Goal: Task Accomplishment & Management: Complete application form

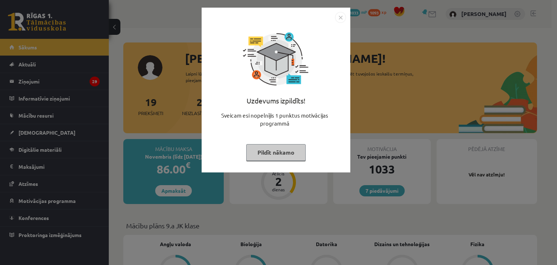
click at [337, 19] on img "Close" at bounding box center [340, 17] width 11 height 11
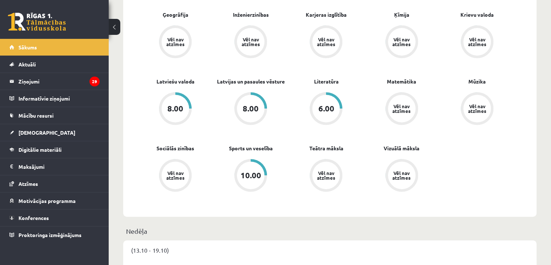
scroll to position [302, 0]
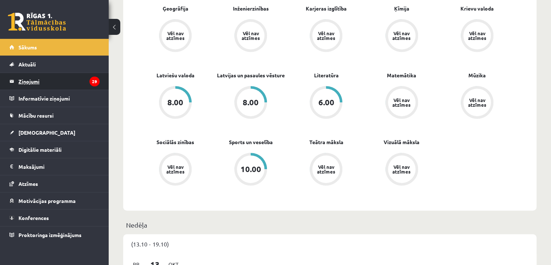
click at [33, 83] on legend "Ziņojumi 29" at bounding box center [58, 81] width 81 height 17
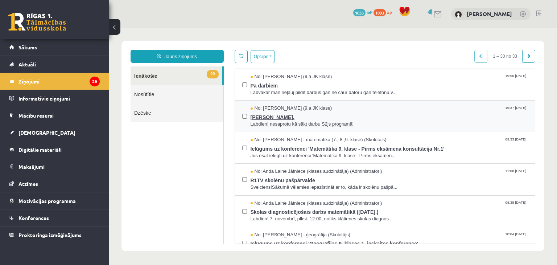
click at [365, 119] on span "Jana Anna Kārkliņa." at bounding box center [388, 116] width 277 height 9
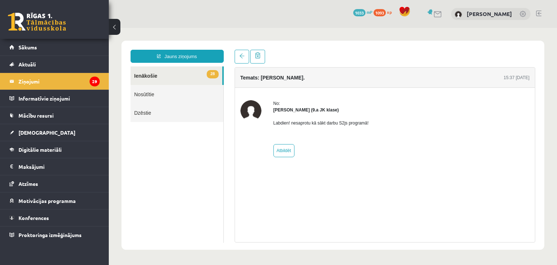
click at [185, 72] on link "28 Ienākošie" at bounding box center [176, 75] width 92 height 18
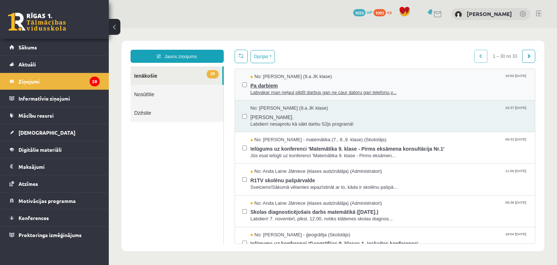
click at [288, 86] on span "Pa darbiem" at bounding box center [388, 84] width 277 height 9
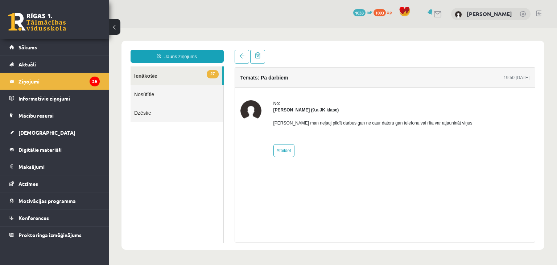
click at [171, 75] on link "27 Ienākošie" at bounding box center [176, 75] width 92 height 18
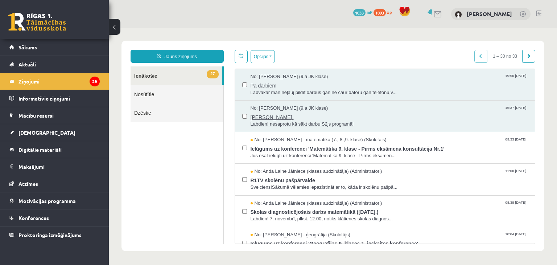
click at [265, 117] on span "Jana Anna Kārkliņa." at bounding box center [388, 116] width 277 height 9
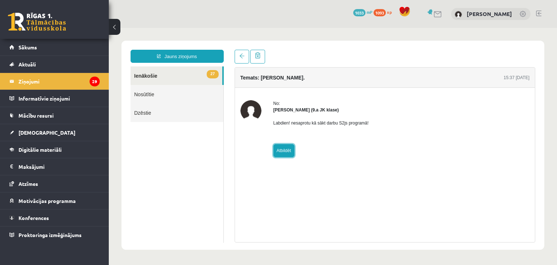
click at [287, 152] on link "Atbildēt" at bounding box center [283, 150] width 21 height 13
type input "**********"
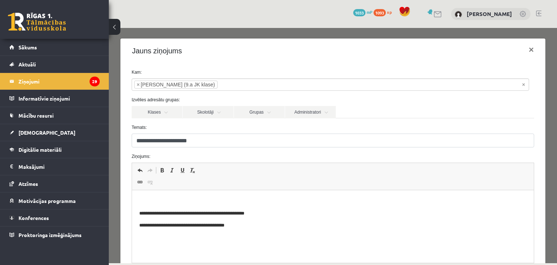
click at [255, 197] on html "**********" at bounding box center [333, 213] width 402 height 46
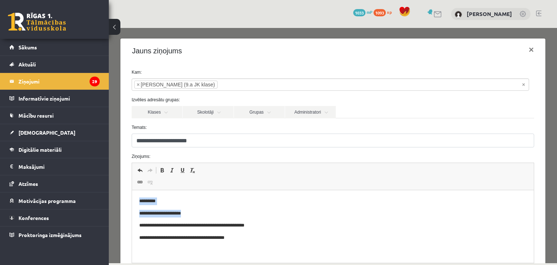
drag, startPoint x: 137, startPoint y: 201, endPoint x: 209, endPoint y: 214, distance: 73.3
click at [209, 214] on html "**********" at bounding box center [333, 219] width 402 height 59
copy body "**********"
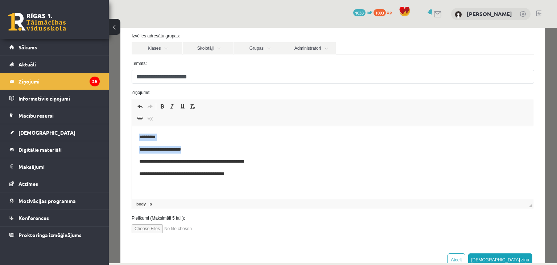
scroll to position [85, 0]
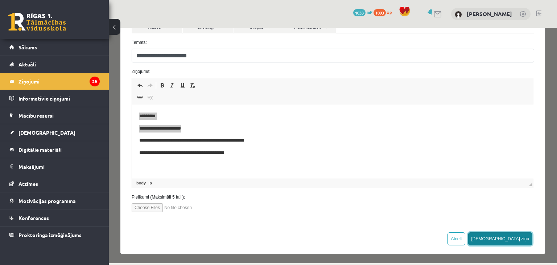
click at [519, 237] on button "Sūtīt ziņu" at bounding box center [500, 238] width 65 height 13
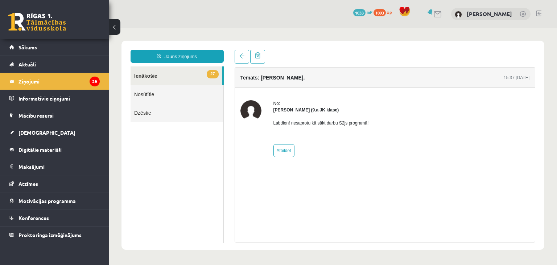
scroll to position [0, 0]
click at [50, 76] on legend "Ziņojumi 29" at bounding box center [58, 81] width 81 height 17
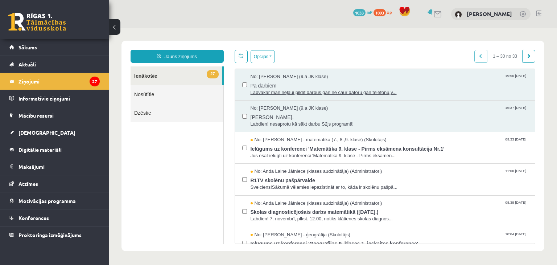
click at [338, 89] on span "Labvakar man neļauj pildīt darbus gan ne caur datoru gan telefonu,v..." at bounding box center [388, 92] width 277 height 7
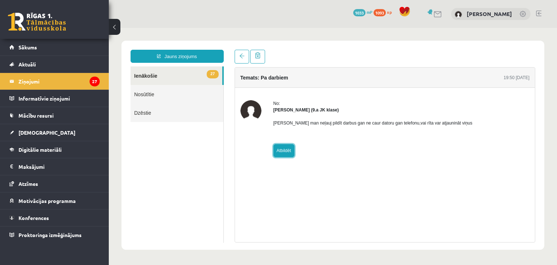
click at [287, 155] on link "Atbildēt" at bounding box center [283, 150] width 21 height 13
type input "**********"
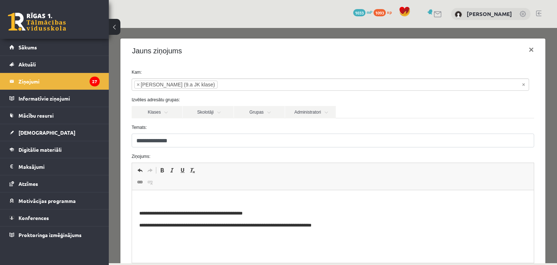
click at [249, 199] on p "Визуальный текстовый редактор, wiswyg-editor-47433816357520-1760463182-407" at bounding box center [332, 201] width 387 height 8
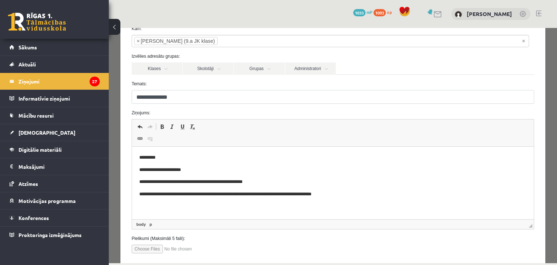
scroll to position [85, 0]
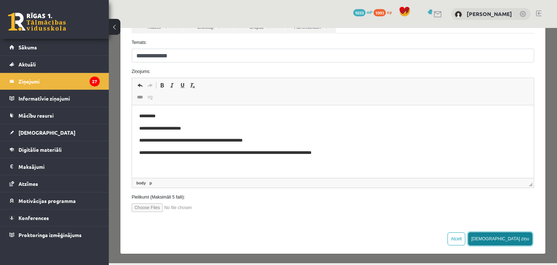
click at [518, 238] on button "Sūtīt ziņu" at bounding box center [500, 238] width 65 height 13
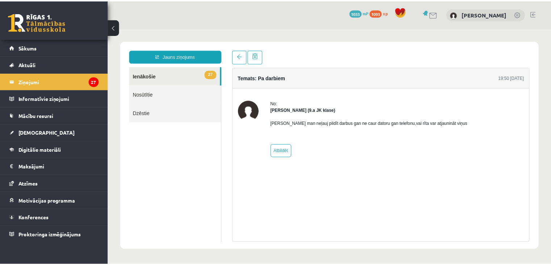
scroll to position [0, 0]
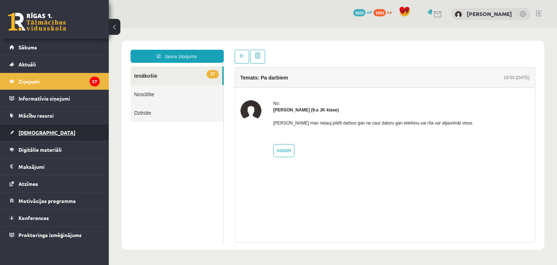
click at [28, 132] on span "[DEMOGRAPHIC_DATA]" at bounding box center [46, 132] width 57 height 7
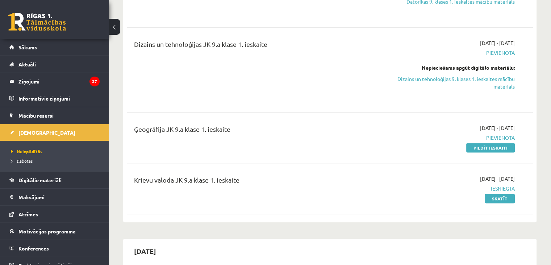
scroll to position [254, 0]
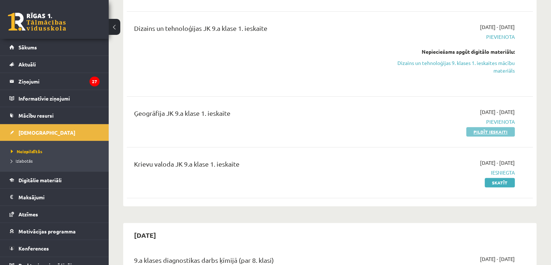
click at [485, 131] on link "Pildīt ieskaiti" at bounding box center [490, 131] width 49 height 9
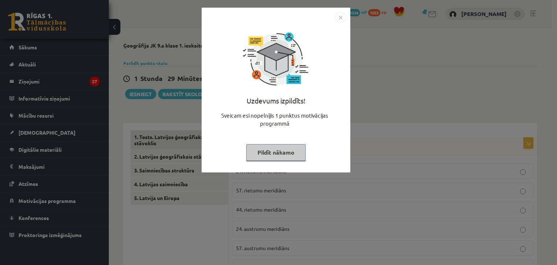
click at [284, 149] on button "Pildīt nākamo" at bounding box center [275, 152] width 59 height 17
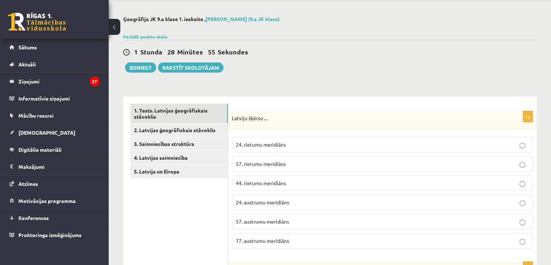
scroll to position [60, 0]
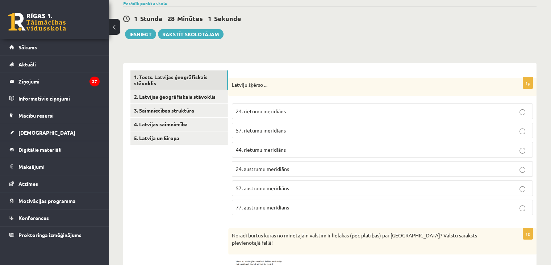
click at [523, 172] on label "24. austrumu meridiāns" at bounding box center [382, 169] width 301 height 16
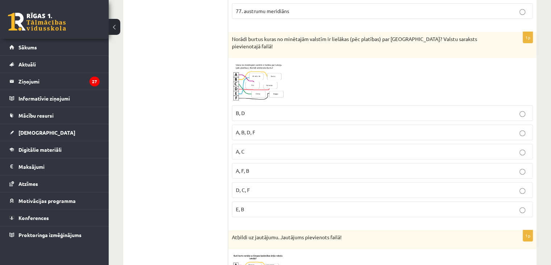
scroll to position [260, 0]
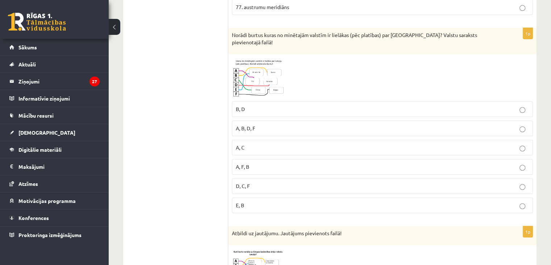
click at [354, 80] on div at bounding box center [382, 78] width 301 height 40
click at [247, 68] on img at bounding box center [259, 78] width 54 height 40
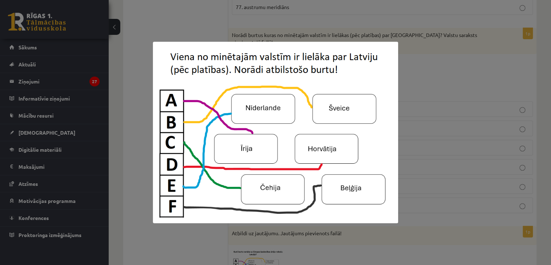
click at [447, 70] on div at bounding box center [275, 132] width 551 height 265
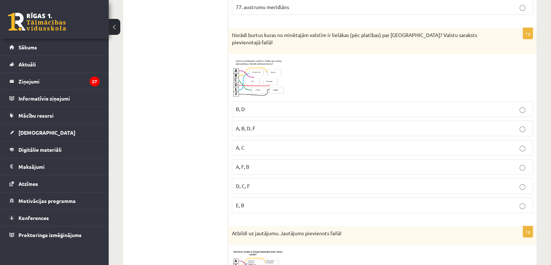
click at [251, 73] on img at bounding box center [259, 78] width 54 height 40
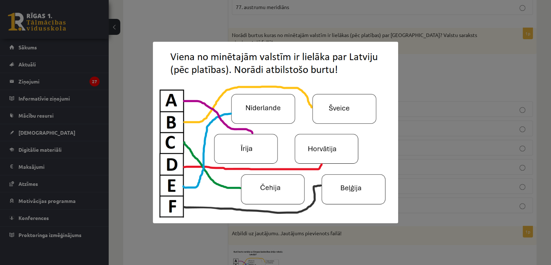
click at [417, 56] on div at bounding box center [275, 132] width 551 height 265
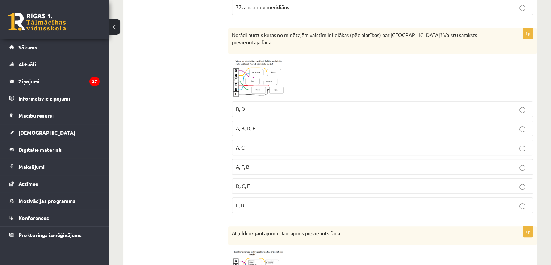
click at [262, 77] on img at bounding box center [259, 78] width 54 height 40
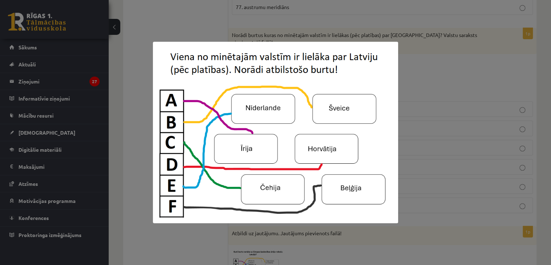
click at [299, 23] on div at bounding box center [275, 132] width 551 height 265
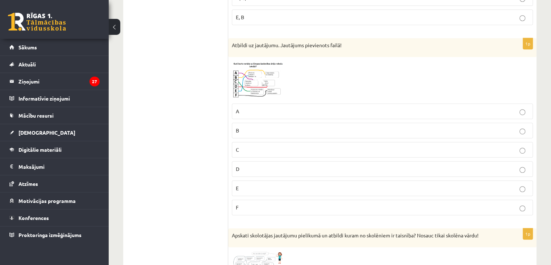
scroll to position [454, 0]
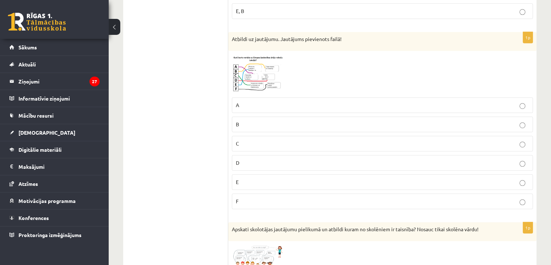
click at [261, 70] on img at bounding box center [259, 73] width 54 height 39
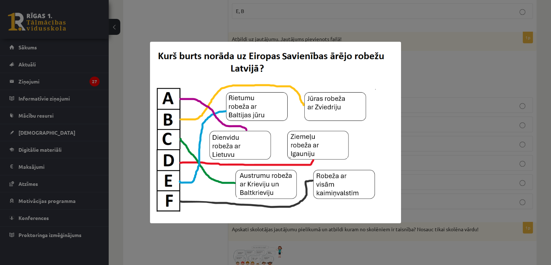
click at [470, 53] on div at bounding box center [275, 132] width 551 height 265
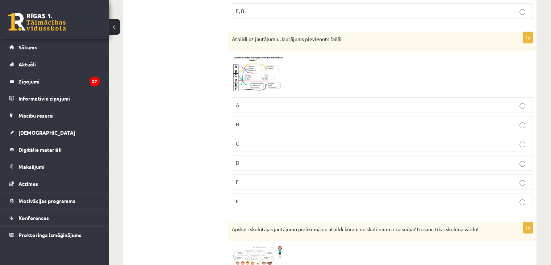
click at [246, 74] on img at bounding box center [259, 73] width 54 height 39
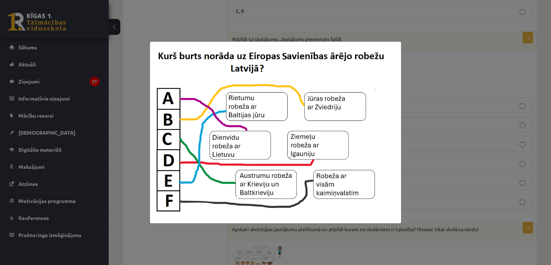
click at [465, 56] on div at bounding box center [275, 132] width 551 height 265
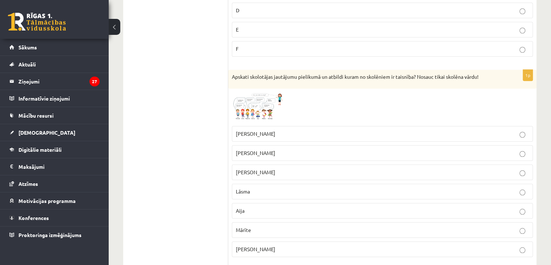
scroll to position [610, 0]
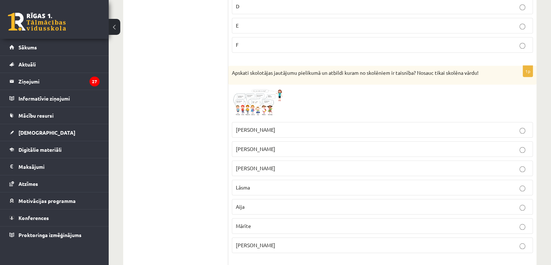
click at [253, 90] on img at bounding box center [259, 103] width 54 height 30
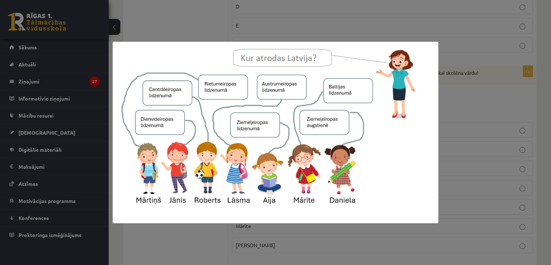
click at [458, 36] on div at bounding box center [275, 132] width 551 height 265
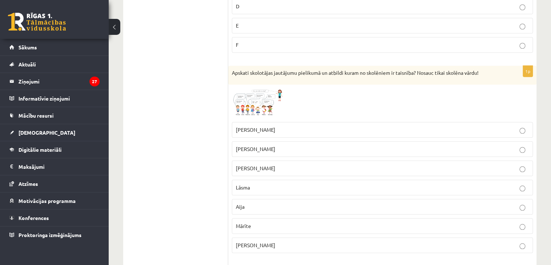
click at [260, 88] on img at bounding box center [259, 103] width 54 height 30
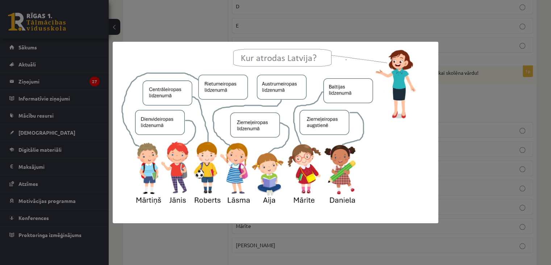
click at [396, 13] on div at bounding box center [275, 132] width 551 height 265
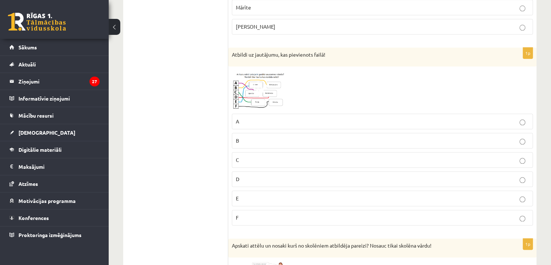
scroll to position [835, 0]
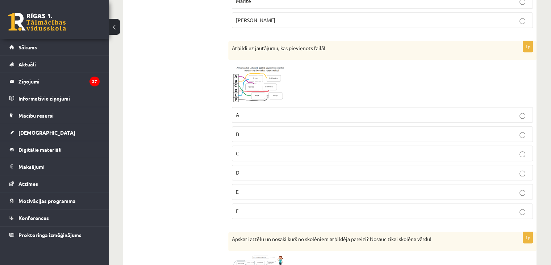
click at [264, 75] on span at bounding box center [260, 81] width 12 height 12
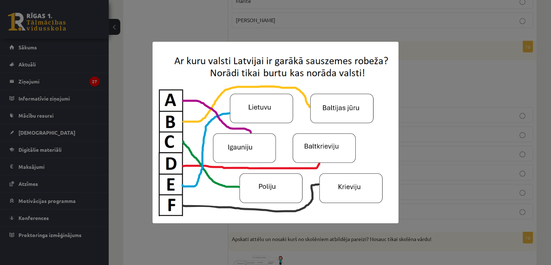
click at [201, 26] on div at bounding box center [275, 132] width 551 height 265
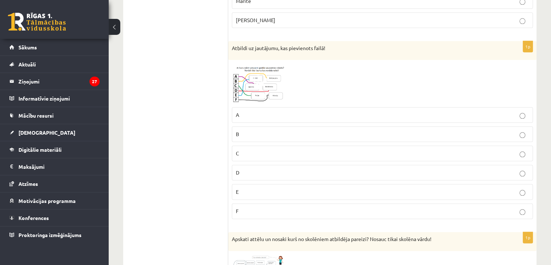
click at [525, 188] on p "E" at bounding box center [382, 192] width 293 height 8
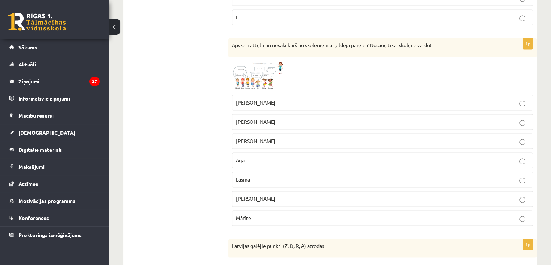
scroll to position [1030, 0]
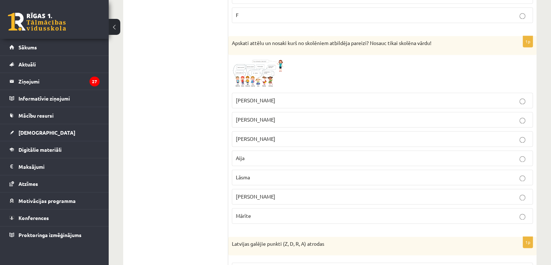
click at [255, 70] on span at bounding box center [260, 76] width 12 height 12
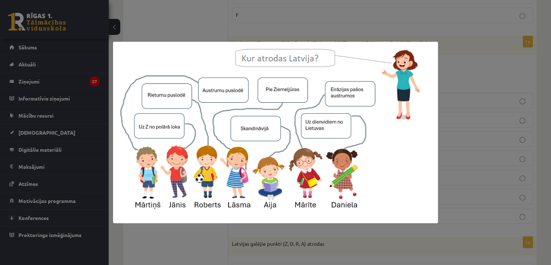
click at [191, 31] on div at bounding box center [275, 132] width 551 height 265
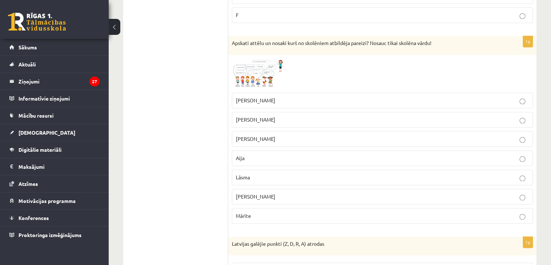
click at [483, 98] on fieldset "Jānis Roberts Mārtiņš Aija Lāsma Daniela Mārīte" at bounding box center [382, 157] width 301 height 137
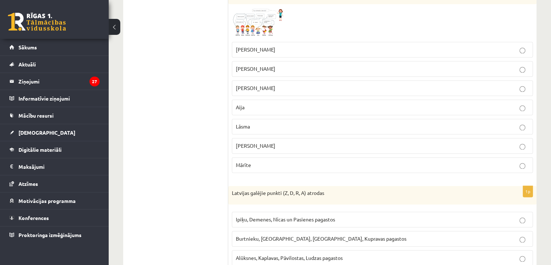
scroll to position [1077, 0]
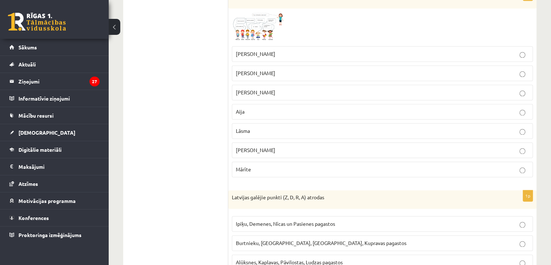
click at [270, 20] on img at bounding box center [259, 27] width 54 height 30
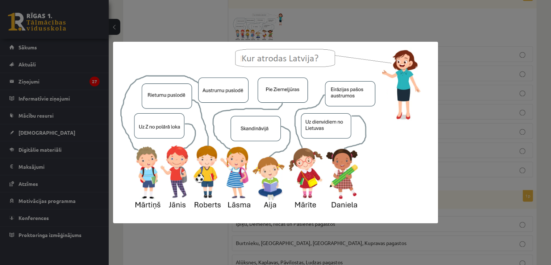
click at [397, 9] on div at bounding box center [275, 132] width 551 height 265
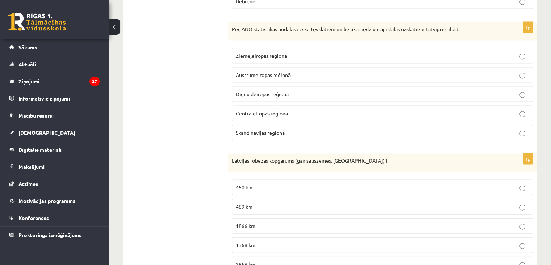
scroll to position [1524, 0]
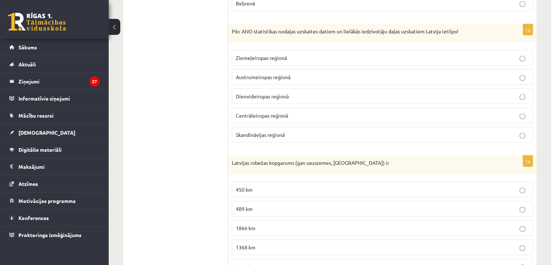
click at [519, 224] on p "1866 km" at bounding box center [382, 228] width 293 height 8
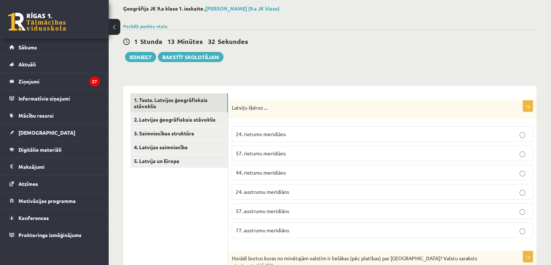
scroll to position [8, 0]
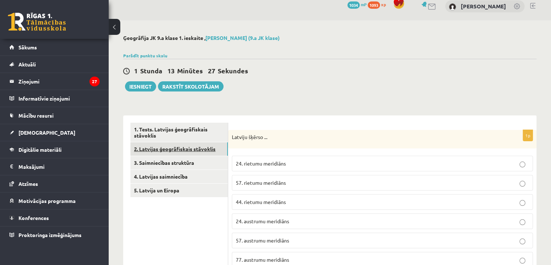
click at [183, 151] on link "2. Latvijas ģeogrāfiskais stāvoklis" at bounding box center [178, 148] width 97 height 13
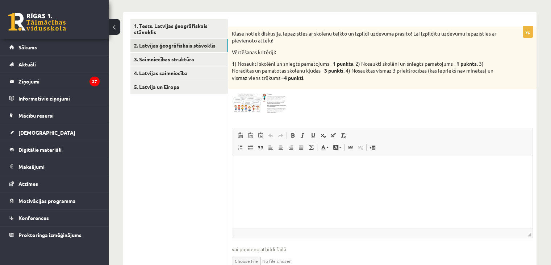
scroll to position [106, 0]
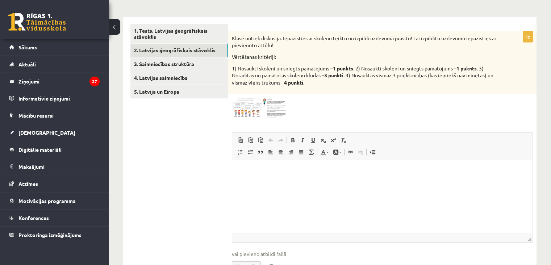
click at [249, 107] on img at bounding box center [259, 107] width 54 height 20
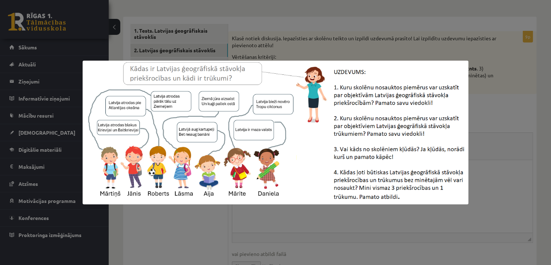
click at [500, 124] on div at bounding box center [275, 132] width 551 height 265
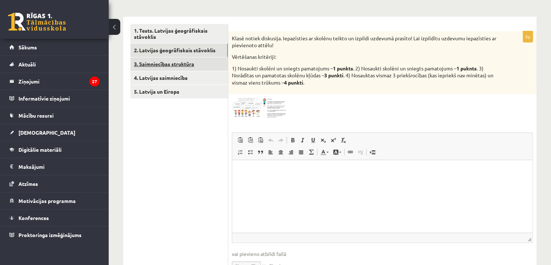
click at [174, 66] on link "3. Saimniecības struktūra" at bounding box center [178, 63] width 97 height 13
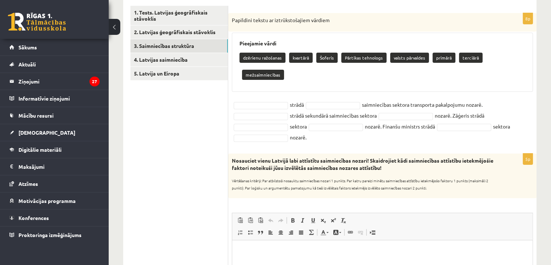
scroll to position [129, 0]
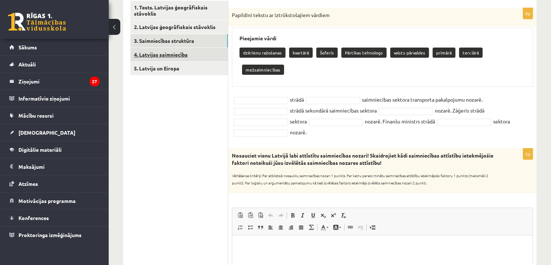
click at [174, 55] on link "4. Latvijas saimniecība" at bounding box center [178, 54] width 97 height 13
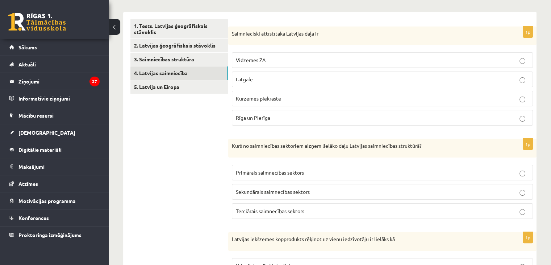
scroll to position [108, 0]
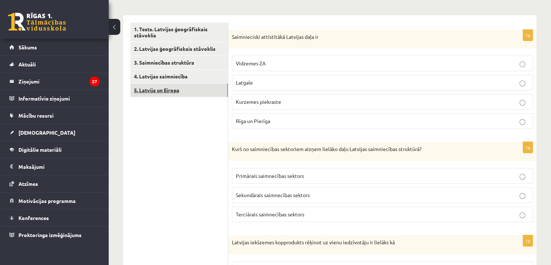
click at [212, 93] on link "5. Latvija un Eiropa" at bounding box center [178, 89] width 97 height 13
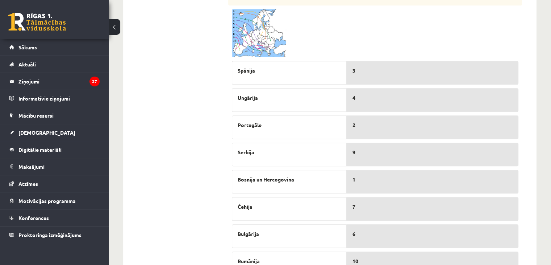
scroll to position [0, 0]
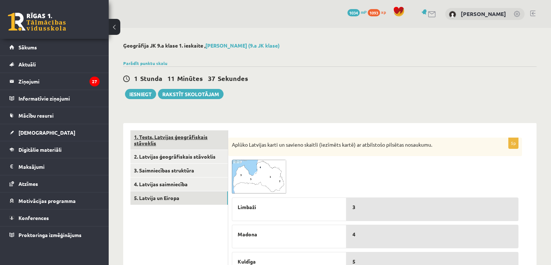
click at [176, 141] on link "1. Tests. Latvijas ģeogrāfiskais stāvoklis" at bounding box center [178, 140] width 97 height 20
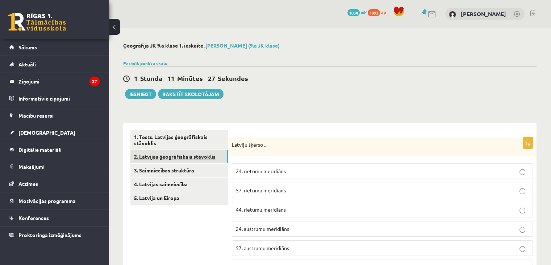
click at [147, 157] on link "2. Latvijas ģeogrāfiskais stāvoklis" at bounding box center [178, 156] width 97 height 13
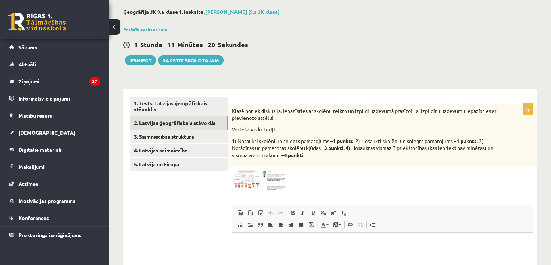
scroll to position [41, 0]
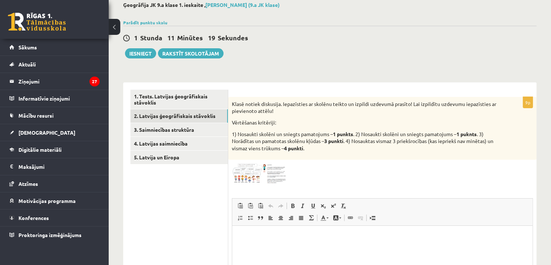
click at [266, 183] on img at bounding box center [259, 173] width 54 height 20
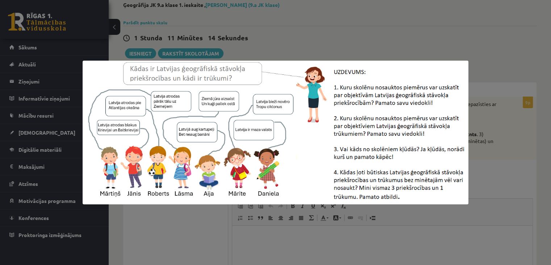
click at [470, 36] on div at bounding box center [275, 132] width 551 height 265
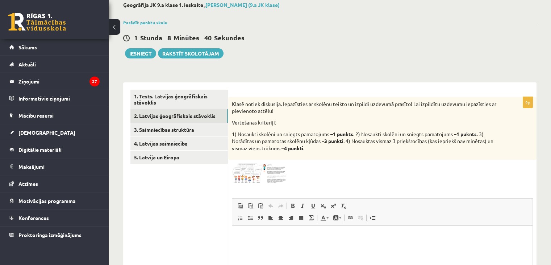
click at [273, 174] on img at bounding box center [259, 173] width 54 height 20
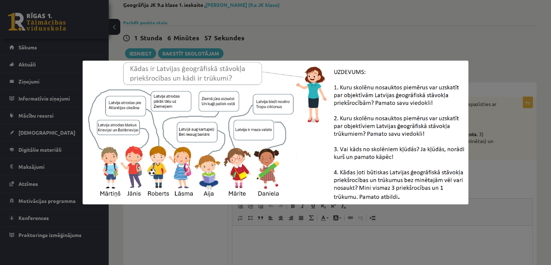
click at [448, 41] on div at bounding box center [275, 132] width 551 height 265
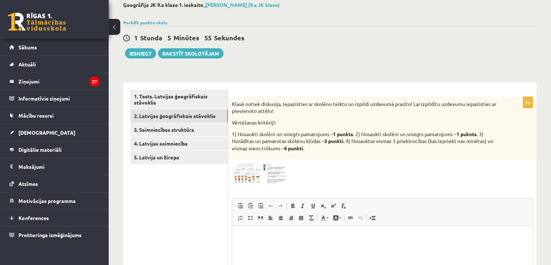
click at [282, 228] on html at bounding box center [382, 236] width 300 height 22
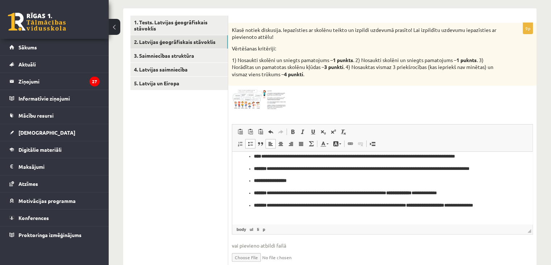
scroll to position [93, 0]
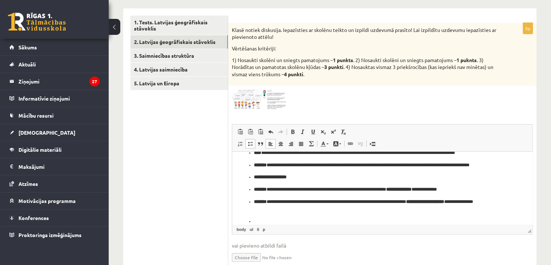
click at [289, 217] on ul "**********" at bounding box center [383, 151] width 286 height 147
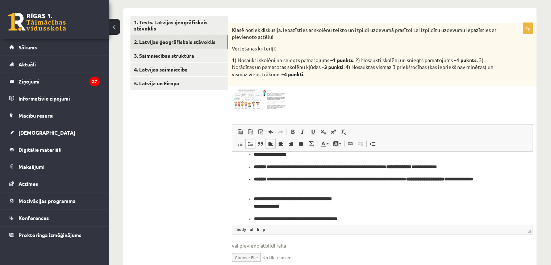
scroll to position [166, 0]
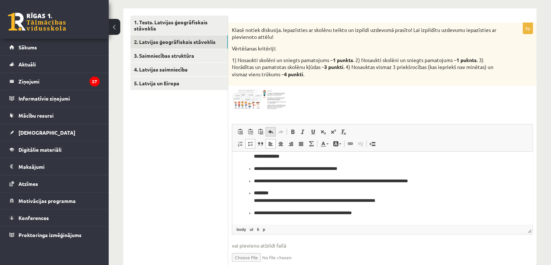
click at [269, 130] on span at bounding box center [271, 132] width 6 height 6
drag, startPoint x: 247, startPoint y: 213, endPoint x: 396, endPoint y: 220, distance: 149.1
click at [396, 220] on html "**********" at bounding box center [382, 105] width 300 height 238
copy p "**********"
click at [265, 187] on ul "**********" at bounding box center [383, 111] width 286 height 212
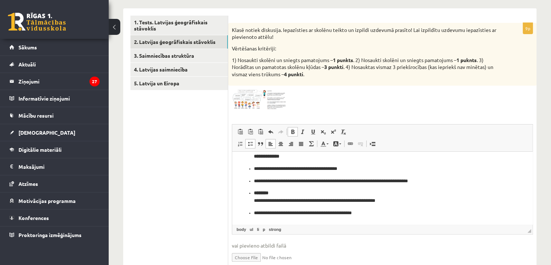
click at [249, 185] on ul "**********" at bounding box center [383, 111] width 286 height 212
click at [438, 182] on p "**********" at bounding box center [379, 181] width 251 height 8
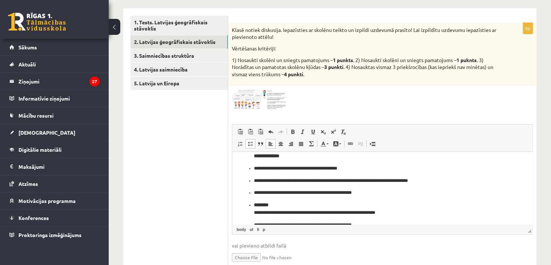
scroll to position [178, 0]
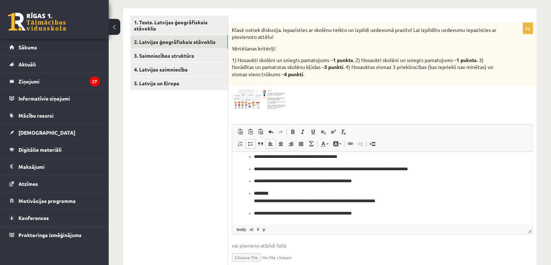
drag, startPoint x: 247, startPoint y: 212, endPoint x: 404, endPoint y: 209, distance: 157.7
click at [404, 209] on ul "**********" at bounding box center [383, 105] width 286 height 224
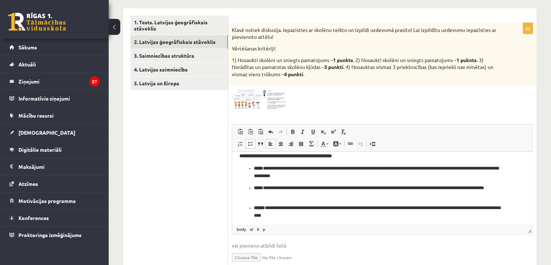
scroll to position [0, 0]
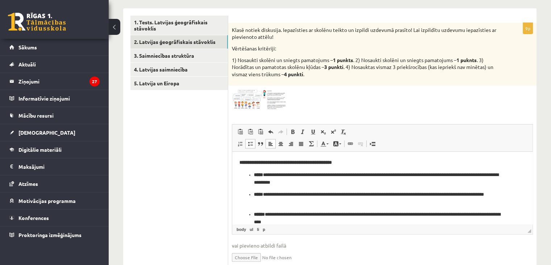
drag, startPoint x: 530, startPoint y: 210, endPoint x: 767, endPoint y: 316, distance: 259.1
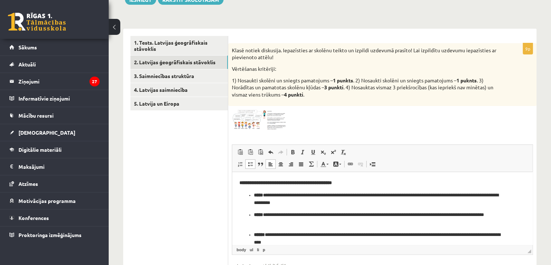
click at [254, 118] on img at bounding box center [259, 119] width 54 height 20
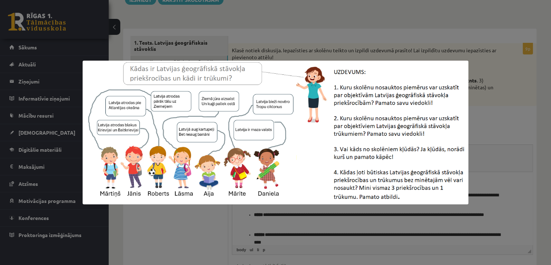
click at [499, 119] on div at bounding box center [275, 132] width 551 height 265
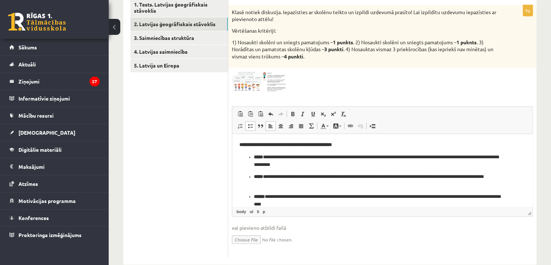
scroll to position [135, 0]
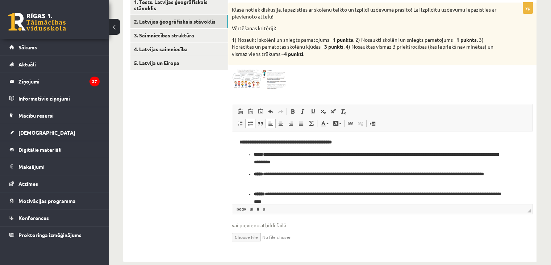
click at [241, 79] on img at bounding box center [259, 79] width 54 height 20
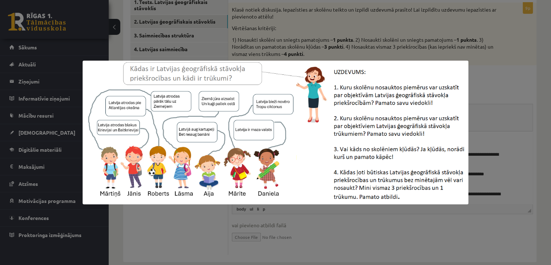
click at [489, 80] on div at bounding box center [275, 132] width 551 height 265
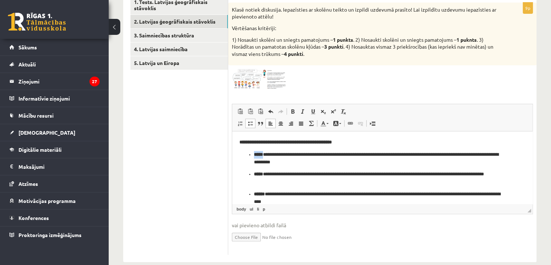
drag, startPoint x: 253, startPoint y: 154, endPoint x: 266, endPoint y: 154, distance: 12.7
click at [266, 154] on ul "**********" at bounding box center [383, 257] width 286 height 212
click at [250, 78] on img at bounding box center [259, 79] width 54 height 20
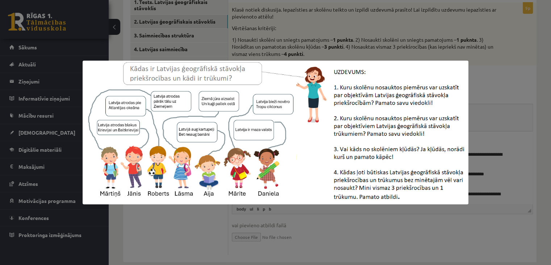
click at [475, 104] on div at bounding box center [275, 132] width 551 height 265
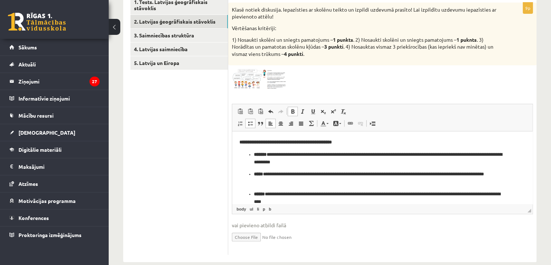
click at [246, 74] on img at bounding box center [259, 79] width 54 height 20
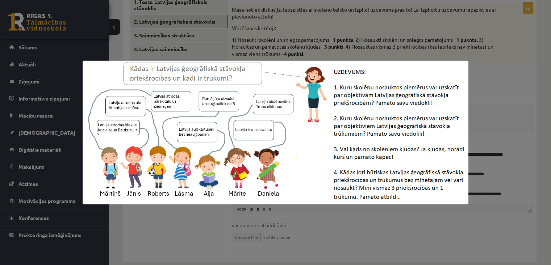
click at [440, 54] on div at bounding box center [275, 132] width 551 height 265
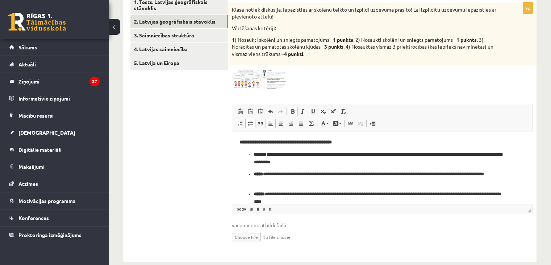
click at [248, 74] on img at bounding box center [259, 79] width 54 height 20
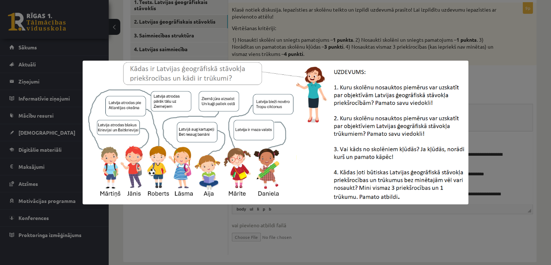
click at [516, 77] on div at bounding box center [275, 132] width 551 height 265
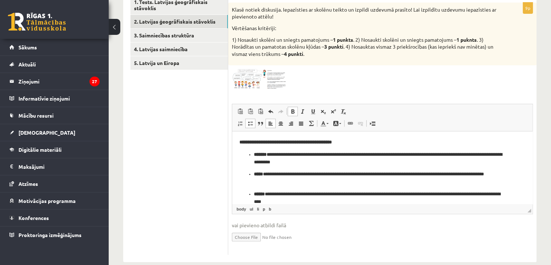
scroll to position [3, 0]
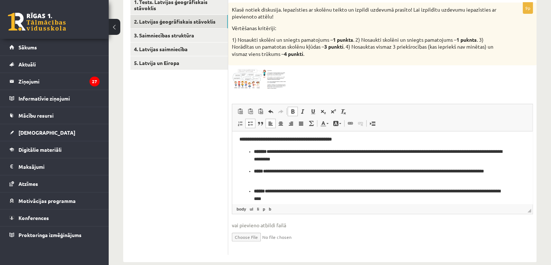
click at [258, 76] on img at bounding box center [259, 79] width 54 height 20
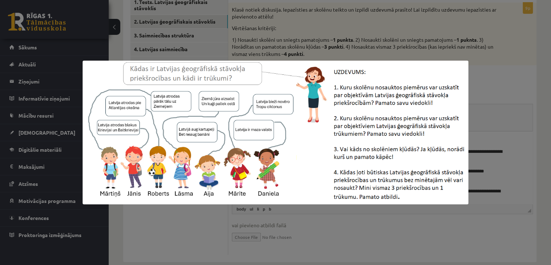
click at [506, 80] on div at bounding box center [275, 132] width 551 height 265
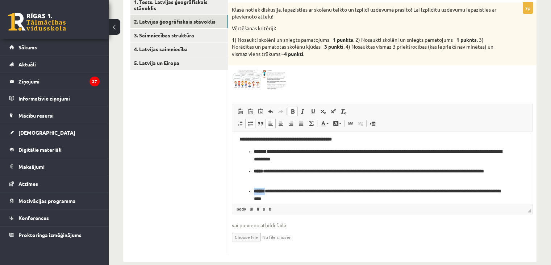
drag, startPoint x: 253, startPoint y: 191, endPoint x: 268, endPoint y: 192, distance: 14.9
click at [268, 192] on ul "**********" at bounding box center [383, 254] width 286 height 212
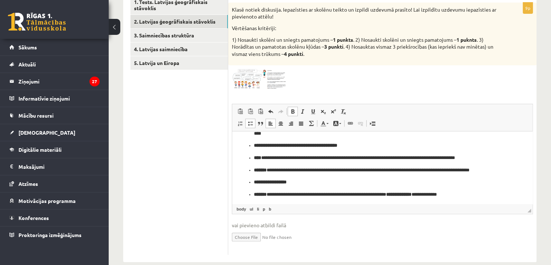
scroll to position [74, 0]
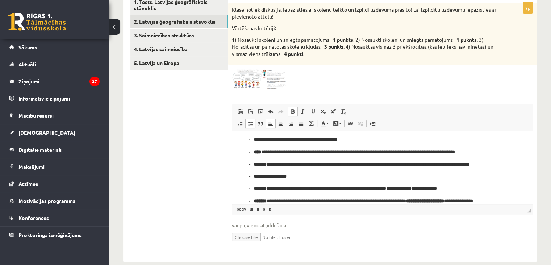
click at [254, 81] on span at bounding box center [260, 86] width 12 height 12
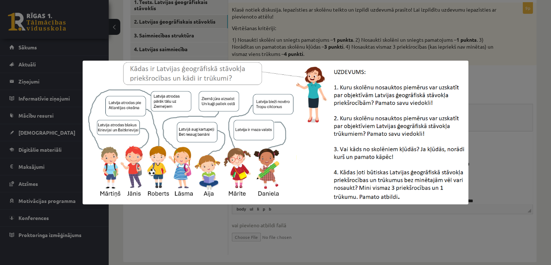
click at [503, 78] on div at bounding box center [275, 132] width 551 height 265
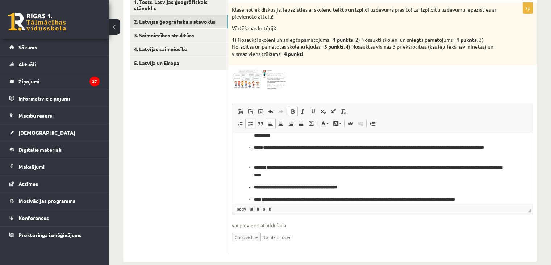
scroll to position [23, 0]
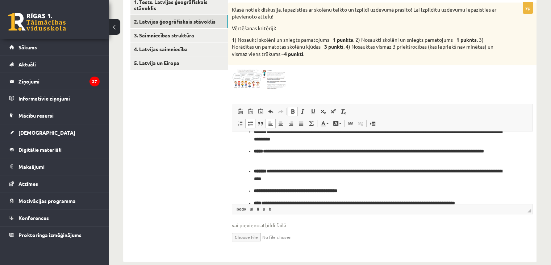
click at [280, 76] on img at bounding box center [259, 79] width 54 height 20
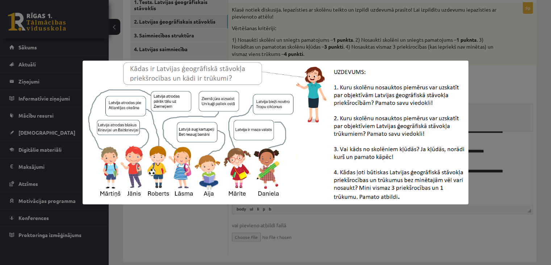
click at [496, 87] on div at bounding box center [275, 132] width 551 height 265
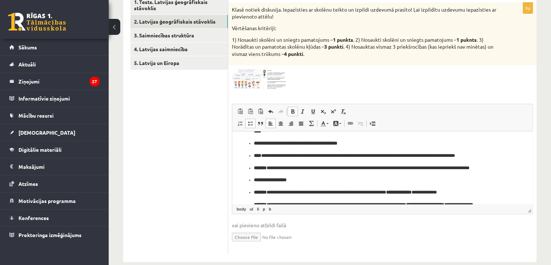
scroll to position [72, 0]
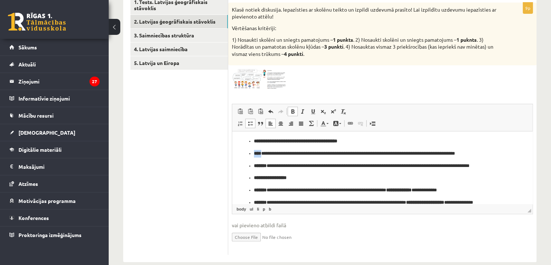
drag, startPoint x: 253, startPoint y: 154, endPoint x: 262, endPoint y: 154, distance: 9.4
click at [262, 154] on ul "**********" at bounding box center [383, 184] width 286 height 212
click at [251, 142] on ul "**********" at bounding box center [383, 184] width 286 height 212
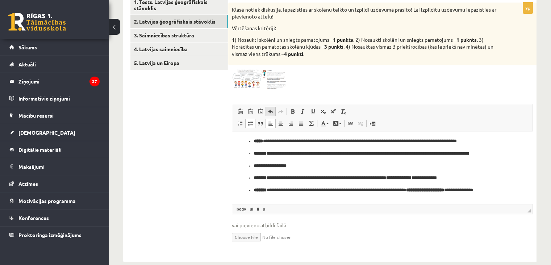
click at [269, 113] on span at bounding box center [271, 111] width 6 height 6
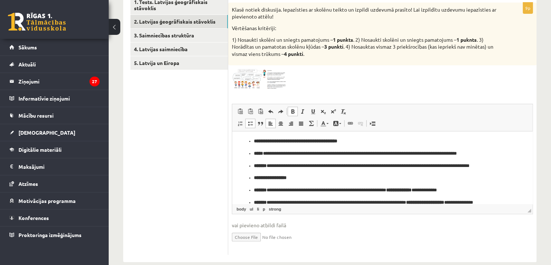
click at [254, 140] on li "**********" at bounding box center [382, 141] width 257 height 8
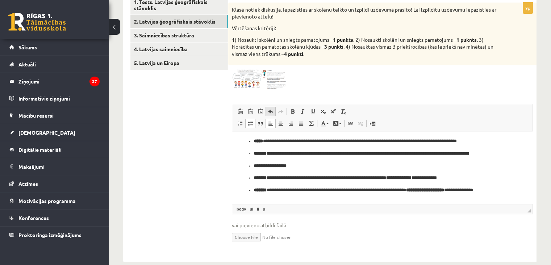
click at [268, 112] on span at bounding box center [271, 111] width 6 height 6
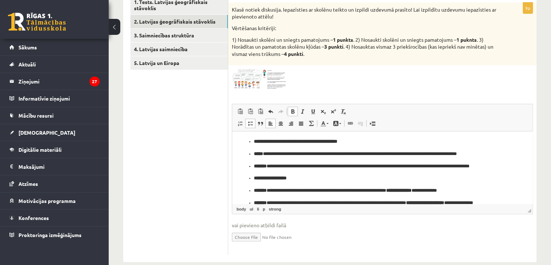
scroll to position [68, 0]
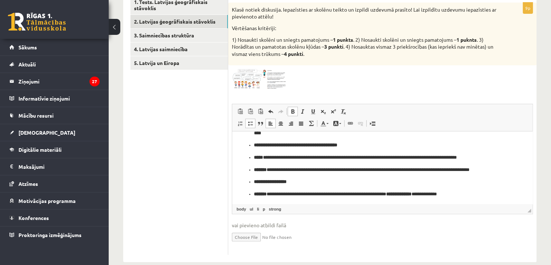
click at [249, 77] on img at bounding box center [259, 79] width 54 height 20
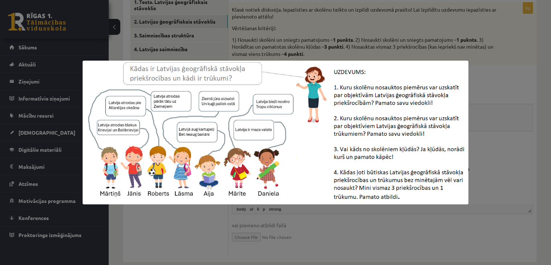
click at [379, 223] on div at bounding box center [275, 132] width 551 height 265
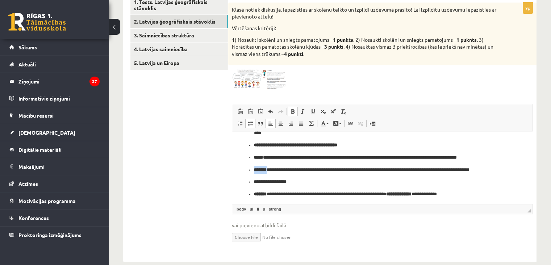
drag, startPoint x: 254, startPoint y: 169, endPoint x: 270, endPoint y: 170, distance: 16.3
click at [270, 170] on ul "**********" at bounding box center [383, 188] width 286 height 212
drag, startPoint x: 530, startPoint y: 176, endPoint x: 504, endPoint y: 195, distance: 31.6
click at [504, 195] on p "**********" at bounding box center [379, 194] width 251 height 8
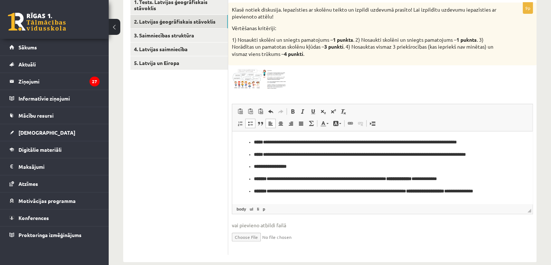
scroll to position [88, 0]
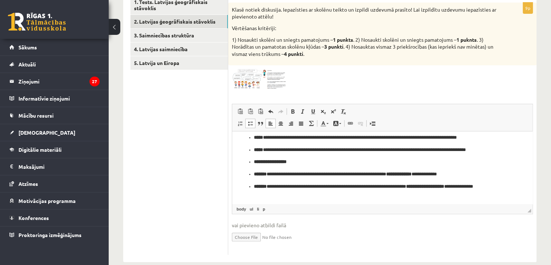
drag, startPoint x: 531, startPoint y: 163, endPoint x: 765, endPoint y: 299, distance: 270.9
click at [266, 73] on img at bounding box center [259, 79] width 54 height 20
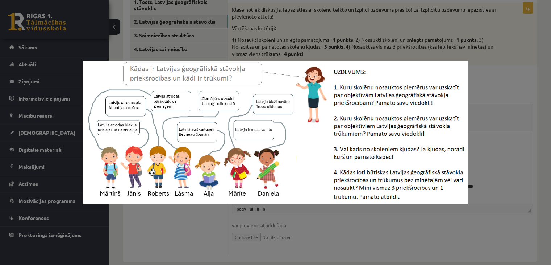
click at [402, 236] on div at bounding box center [275, 132] width 551 height 265
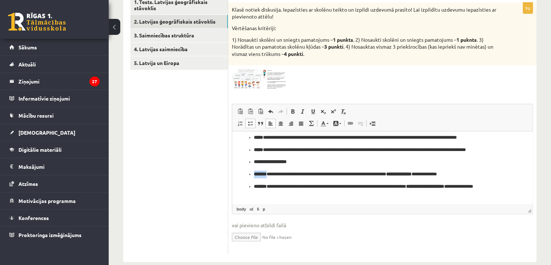
drag, startPoint x: 254, startPoint y: 174, endPoint x: 271, endPoint y: 176, distance: 17.5
click at [271, 176] on ul "**********" at bounding box center [383, 168] width 286 height 212
click at [251, 76] on img at bounding box center [259, 79] width 54 height 20
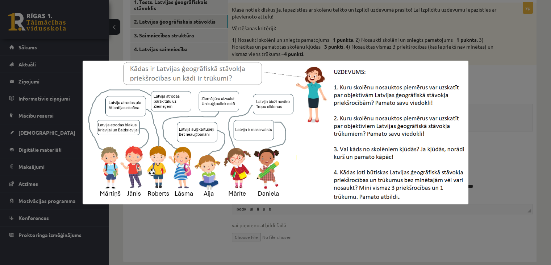
click at [499, 76] on div at bounding box center [275, 132] width 551 height 265
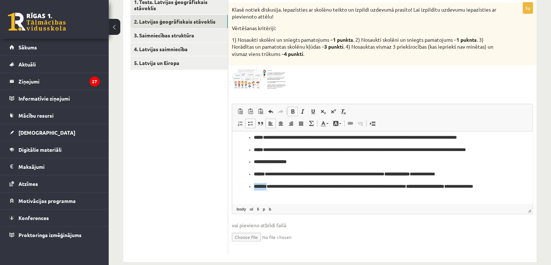
drag, startPoint x: 254, startPoint y: 186, endPoint x: 271, endPoint y: 187, distance: 17.8
click at [271, 187] on ul "**********" at bounding box center [383, 168] width 286 height 212
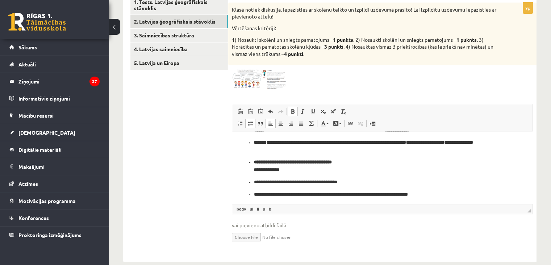
scroll to position [131, 0]
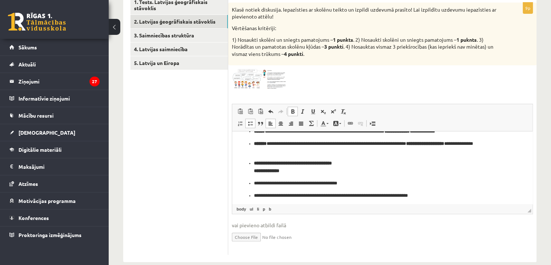
click at [253, 80] on img at bounding box center [259, 79] width 54 height 20
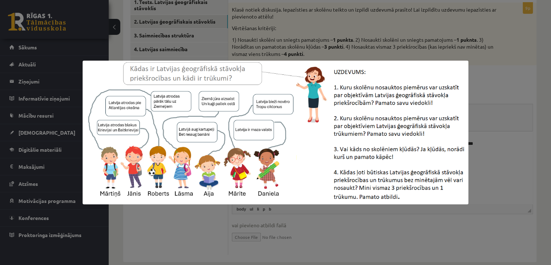
click at [332, 238] on div at bounding box center [275, 132] width 551 height 265
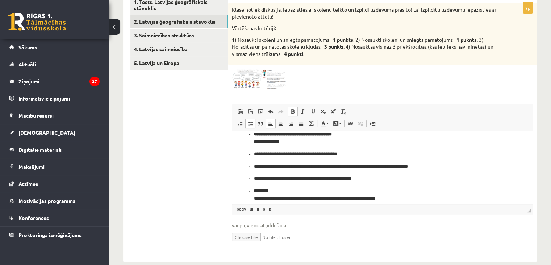
scroll to position [166, 0]
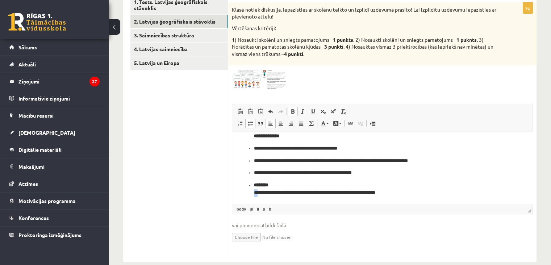
drag, startPoint x: 252, startPoint y: 192, endPoint x: 257, endPoint y: 193, distance: 5.1
click at [257, 193] on ul "**********" at bounding box center [383, 91] width 286 height 212
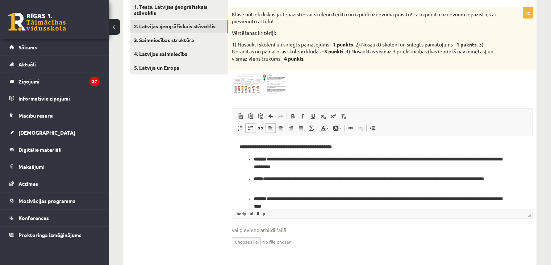
scroll to position [133, 0]
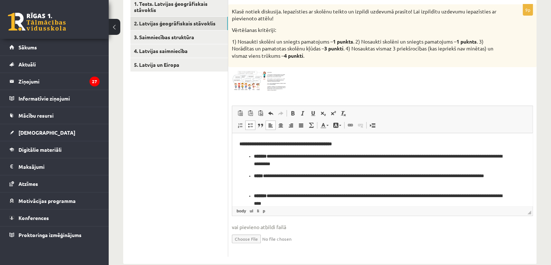
click at [240, 73] on img at bounding box center [259, 81] width 54 height 20
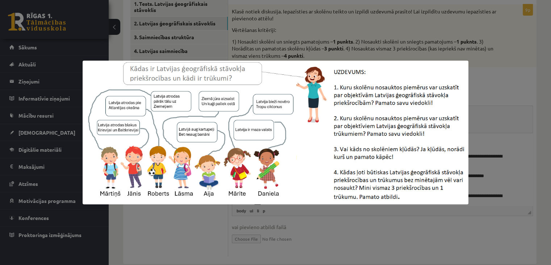
click at [497, 92] on div at bounding box center [275, 132] width 551 height 265
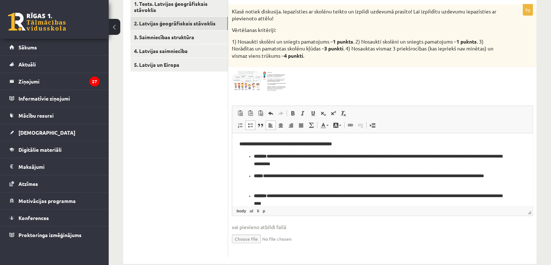
click at [250, 85] on img at bounding box center [259, 81] width 54 height 20
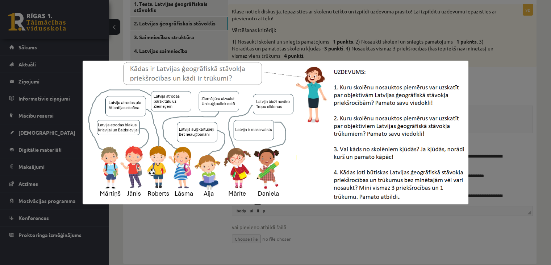
click at [499, 83] on div at bounding box center [275, 132] width 551 height 265
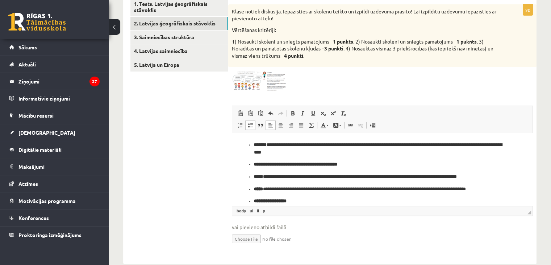
scroll to position [54, 0]
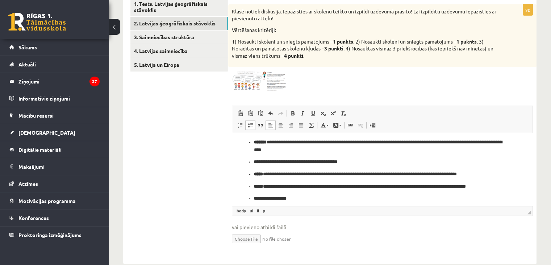
click at [259, 175] on b "*****" at bounding box center [258, 173] width 9 height 5
click at [244, 85] on img at bounding box center [259, 81] width 54 height 20
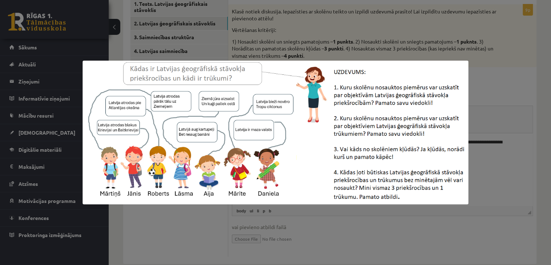
click at [498, 70] on div at bounding box center [275, 132] width 551 height 265
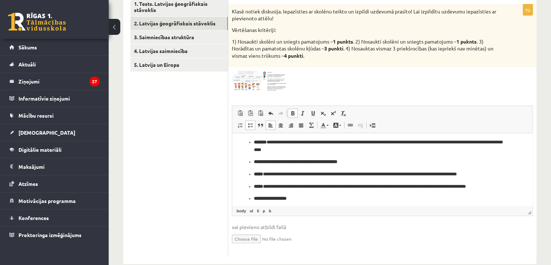
click at [249, 77] on img at bounding box center [259, 81] width 54 height 20
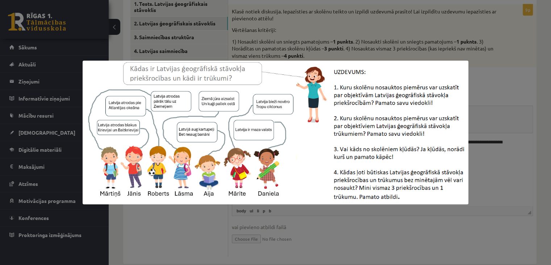
click at [500, 71] on div at bounding box center [275, 132] width 551 height 265
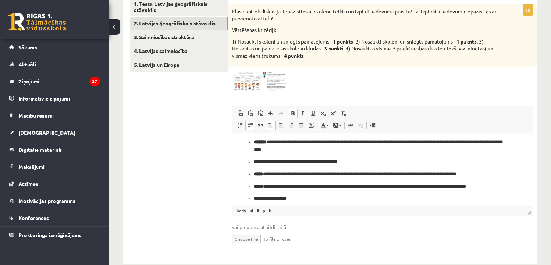
click at [248, 82] on img at bounding box center [259, 81] width 54 height 20
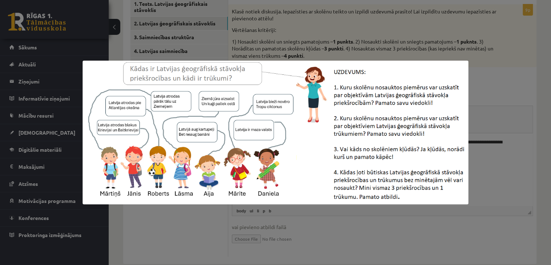
click at [484, 73] on div at bounding box center [275, 132] width 551 height 265
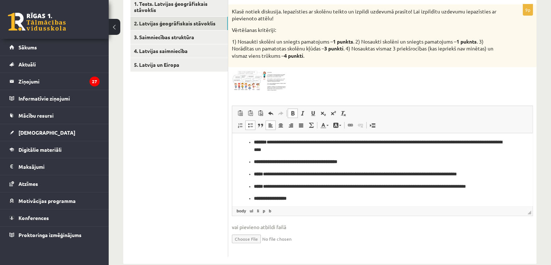
click at [246, 89] on img at bounding box center [259, 81] width 54 height 20
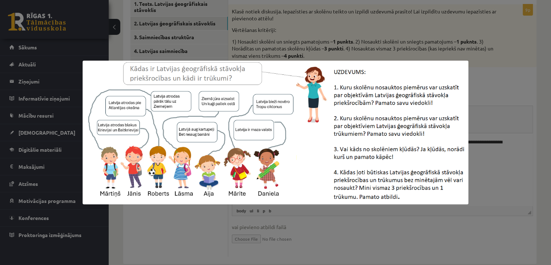
click at [515, 69] on div at bounding box center [275, 132] width 551 height 265
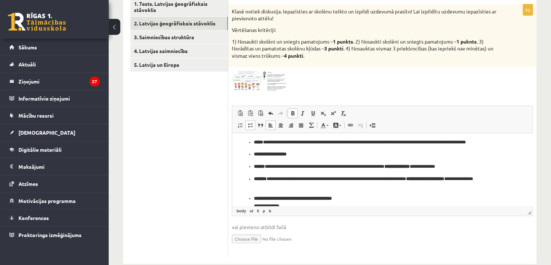
scroll to position [104, 0]
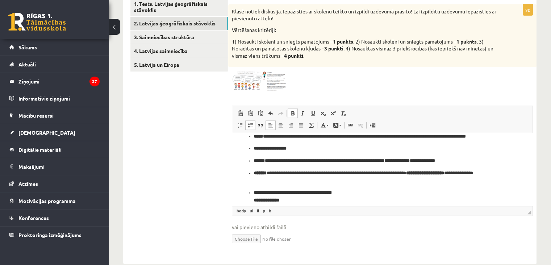
click at [248, 83] on img at bounding box center [259, 81] width 54 height 20
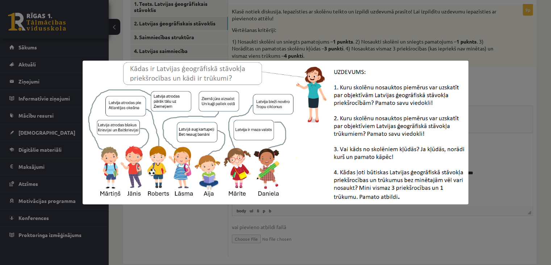
click at [392, 242] on div at bounding box center [275, 132] width 551 height 265
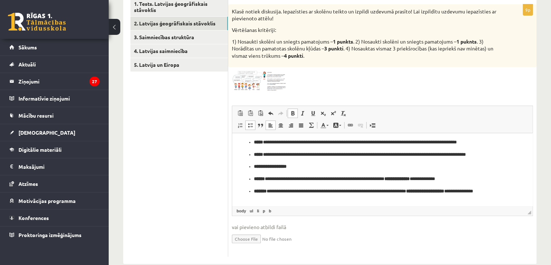
scroll to position [81, 0]
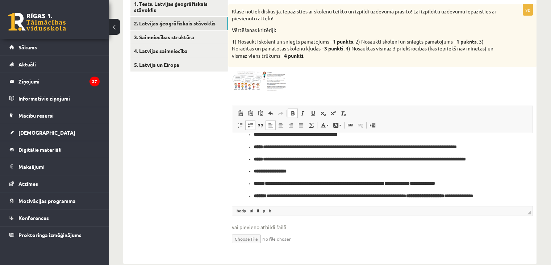
click at [239, 81] on img at bounding box center [259, 81] width 54 height 20
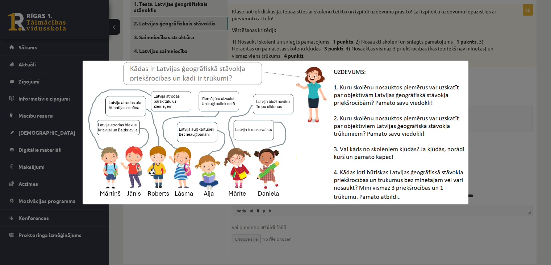
click at [488, 78] on div at bounding box center [275, 132] width 551 height 265
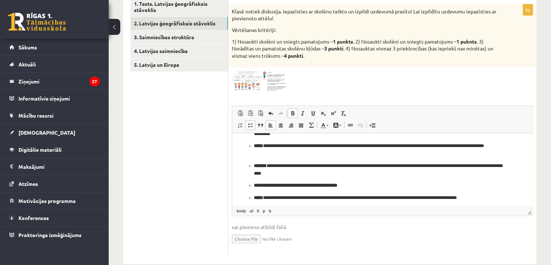
scroll to position [28, 0]
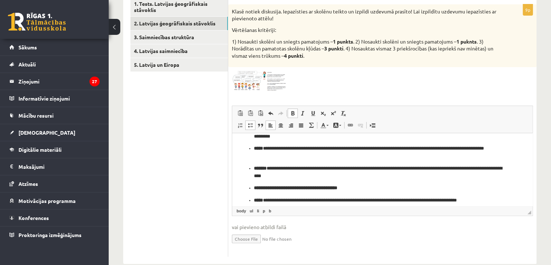
click at [297, 176] on p "**********" at bounding box center [379, 172] width 251 height 15
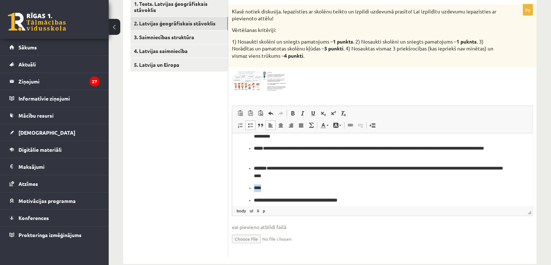
drag, startPoint x: 253, startPoint y: 191, endPoint x: 263, endPoint y: 191, distance: 10.1
click at [263, 191] on ul "**********" at bounding box center [383, 237] width 286 height 224
click at [293, 115] on span at bounding box center [293, 113] width 6 height 6
click at [278, 187] on p "****" at bounding box center [379, 188] width 251 height 8
drag, startPoint x: 266, startPoint y: 189, endPoint x: 278, endPoint y: 192, distance: 12.0
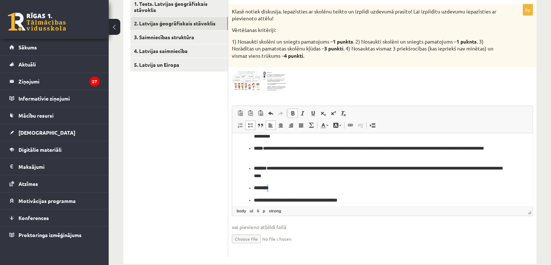
click at [278, 192] on ul "**********" at bounding box center [383, 237] width 286 height 224
click at [290, 115] on span at bounding box center [293, 113] width 6 height 6
click at [267, 188] on p "****** *******" at bounding box center [379, 188] width 251 height 8
click at [308, 188] on p "******** *******" at bounding box center [379, 188] width 251 height 8
click at [269, 188] on strong "********" at bounding box center [261, 187] width 14 height 5
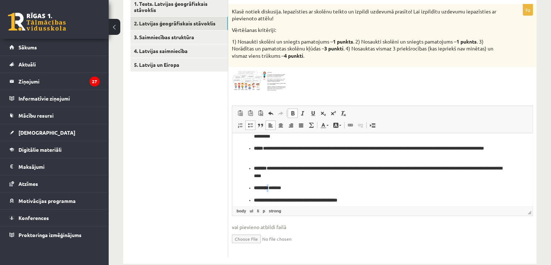
click at [292, 114] on span at bounding box center [293, 113] width 6 height 6
click at [303, 188] on p "****** * *******" at bounding box center [379, 188] width 251 height 8
drag, startPoint x: 327, startPoint y: 187, endPoint x: 338, endPoint y: 188, distance: 12.0
click at [338, 188] on p "**********" at bounding box center [379, 188] width 251 height 8
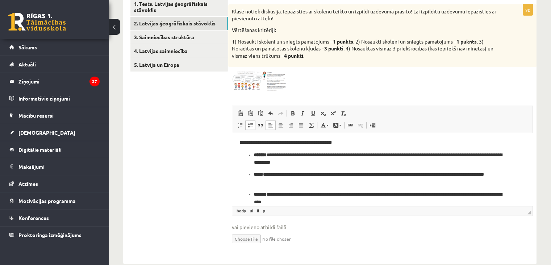
scroll to position [0, 0]
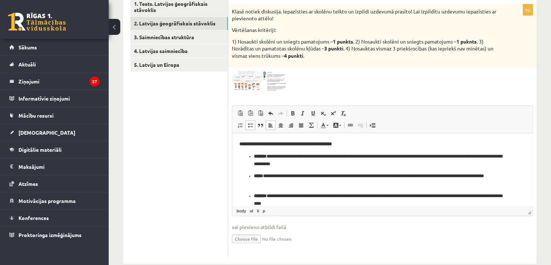
click at [251, 83] on img at bounding box center [259, 81] width 54 height 20
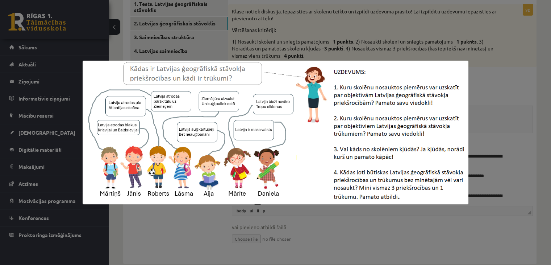
click at [509, 90] on div at bounding box center [275, 132] width 551 height 265
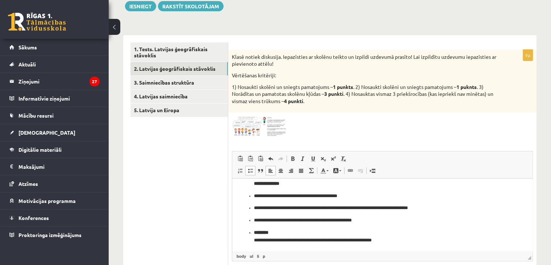
scroll to position [86, 0]
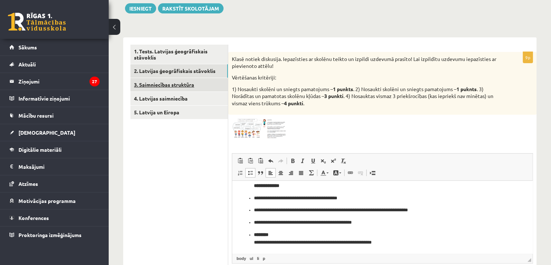
click at [195, 83] on link "3. Saimniecības struktūra" at bounding box center [178, 84] width 97 height 13
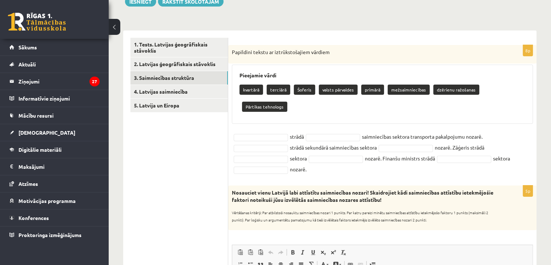
scroll to position [94, 0]
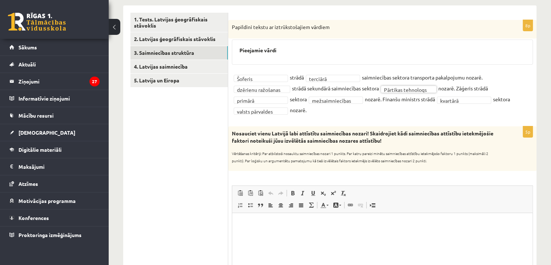
scroll to position [118, 0]
click at [334, 221] on p "Визуальный текстовый редактор, wiswyg-editor-user-answer-47433927807800" at bounding box center [383, 223] width 286 height 8
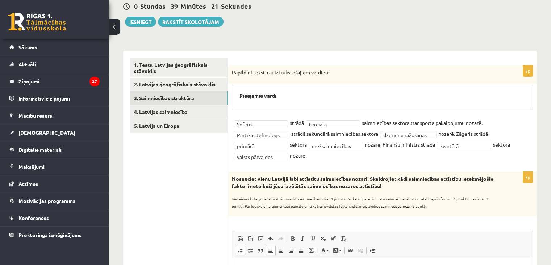
scroll to position [68, 0]
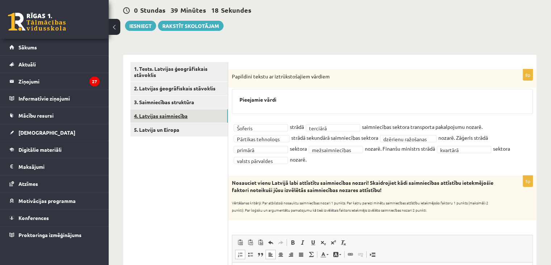
click at [183, 115] on link "4. Latvijas saimniecība" at bounding box center [178, 115] width 97 height 13
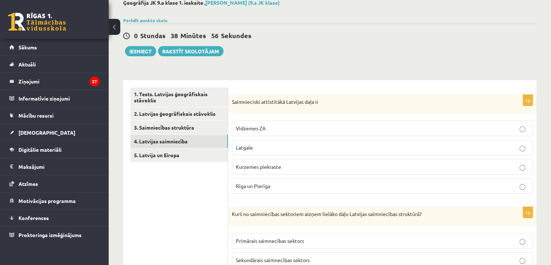
scroll to position [0, 0]
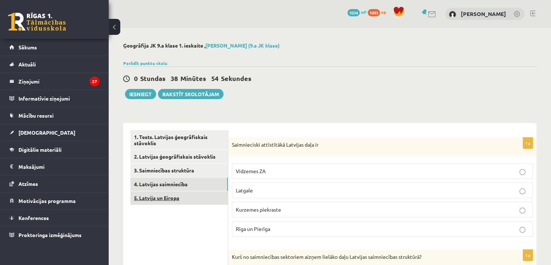
click at [193, 197] on link "5. Latvija un Eiropa" at bounding box center [178, 197] width 97 height 13
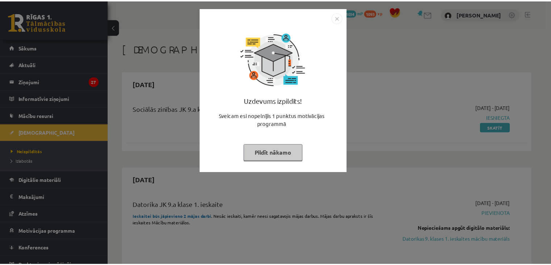
scroll to position [254, 0]
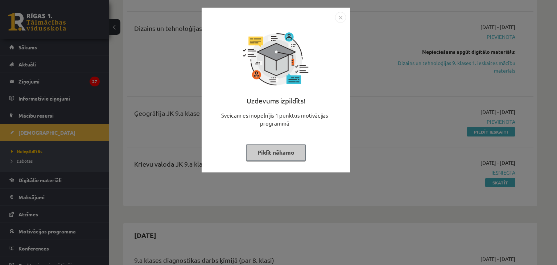
click at [342, 17] on img "Close" at bounding box center [340, 17] width 11 height 11
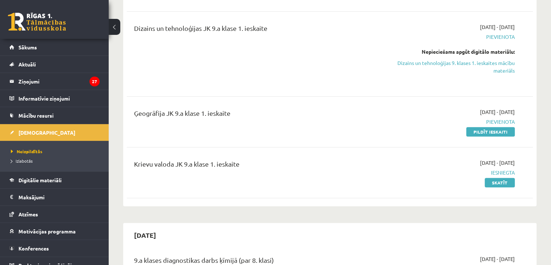
click at [502, 131] on link "Pildīt ieskaiti" at bounding box center [490, 131] width 49 height 9
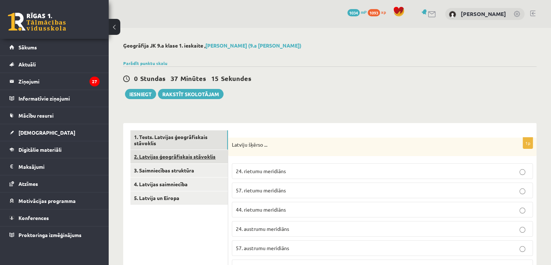
click at [180, 158] on link "2. Latvijas ģeogrāfiskais stāvoklis" at bounding box center [178, 156] width 97 height 13
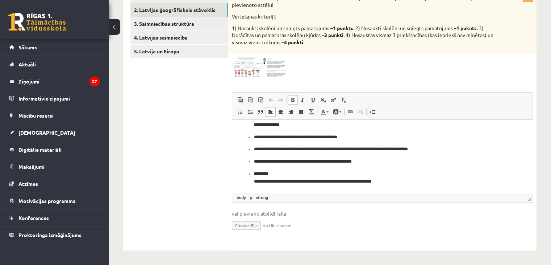
scroll to position [178, 0]
drag, startPoint x: 530, startPoint y: 138, endPoint x: 773, endPoint y: 308, distance: 296.6
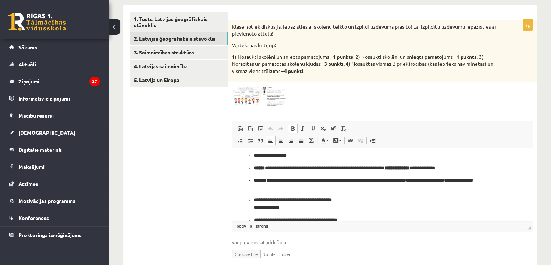
scroll to position [116, 0]
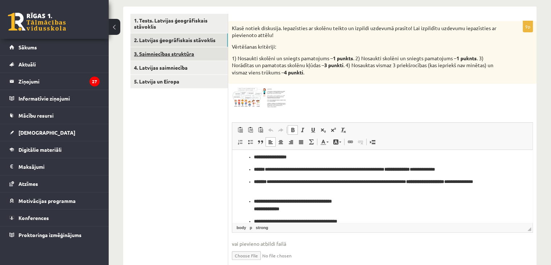
click at [176, 54] on link "3. Saimniecības struktūra" at bounding box center [178, 53] width 97 height 13
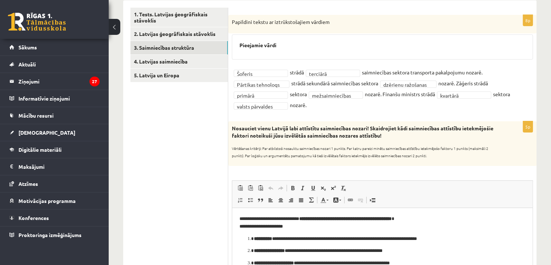
scroll to position [117, 0]
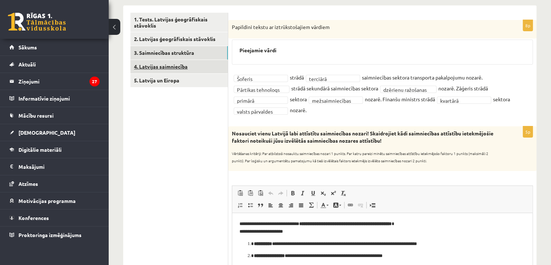
click at [165, 63] on link "4. Latvijas saimniecība" at bounding box center [178, 66] width 97 height 13
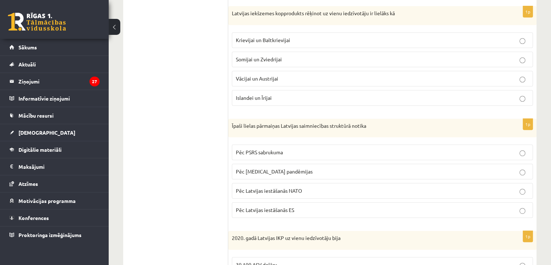
scroll to position [337, 0]
click at [519, 41] on p "Krievijai un Baltkrievijai" at bounding box center [382, 40] width 293 height 8
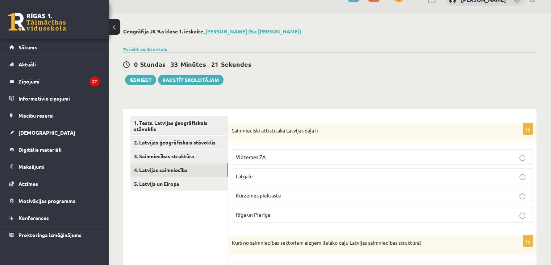
scroll to position [8, 0]
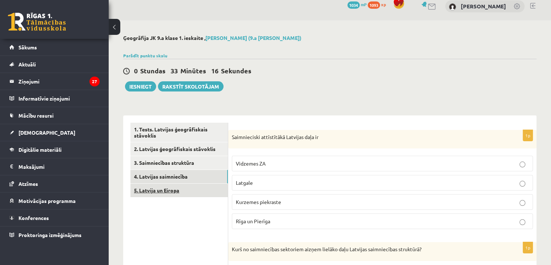
click at [187, 191] on link "5. Latvija un Eiropa" at bounding box center [178, 189] width 97 height 13
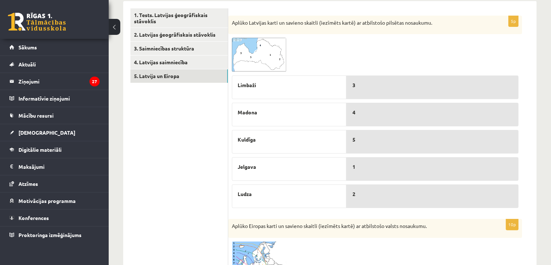
scroll to position [191, 0]
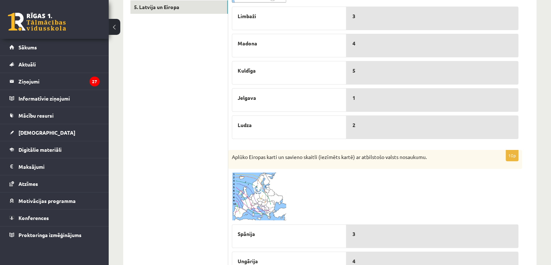
click at [263, 192] on span at bounding box center [260, 190] width 12 height 12
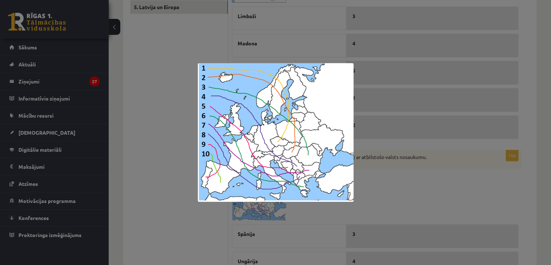
click at [156, 63] on div at bounding box center [275, 132] width 551 height 265
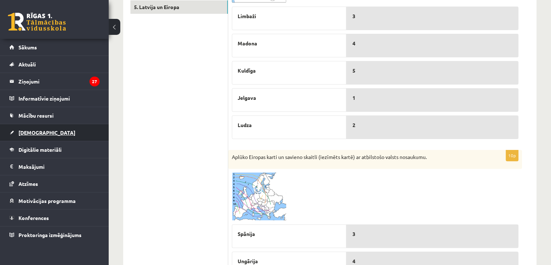
click at [38, 132] on span "[DEMOGRAPHIC_DATA]" at bounding box center [46, 132] width 57 height 7
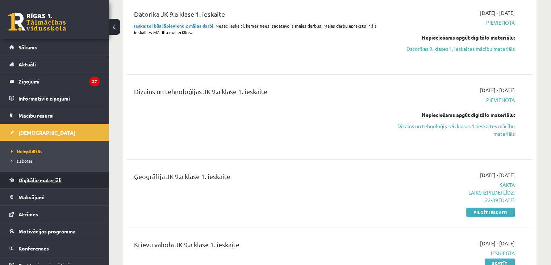
click at [61, 181] on span "Digitālie materiāli" at bounding box center [39, 179] width 43 height 7
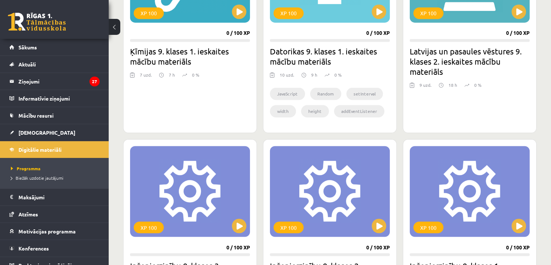
scroll to position [1156, 0]
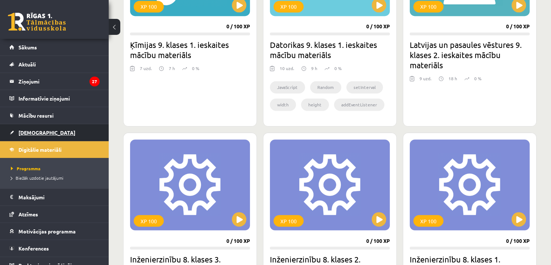
click at [25, 132] on span "[DEMOGRAPHIC_DATA]" at bounding box center [46, 132] width 57 height 7
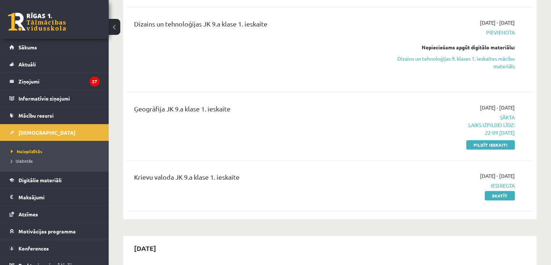
scroll to position [352, 0]
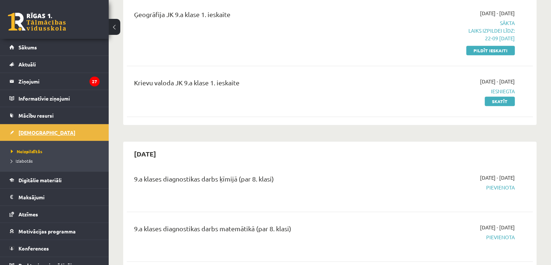
click at [31, 133] on span "[DEMOGRAPHIC_DATA]" at bounding box center [46, 132] width 57 height 7
click at [37, 174] on link "Digitālie materiāli" at bounding box center [54, 179] width 90 height 17
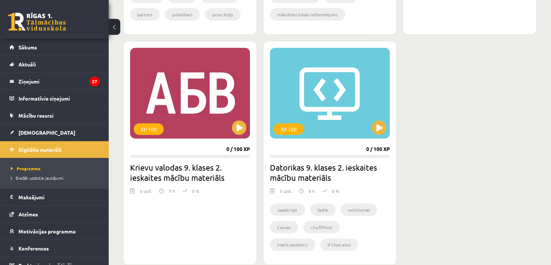
scroll to position [1710, 0]
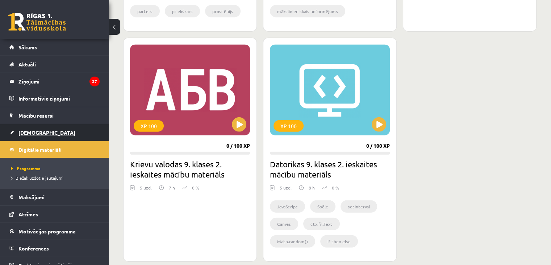
click at [30, 132] on span "[DEMOGRAPHIC_DATA]" at bounding box center [46, 132] width 57 height 7
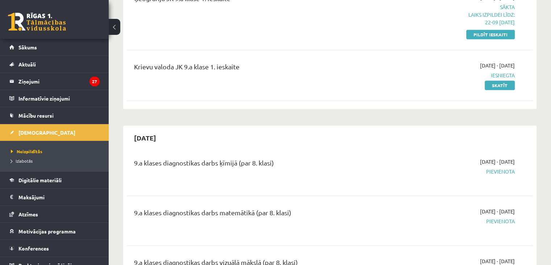
scroll to position [337, 0]
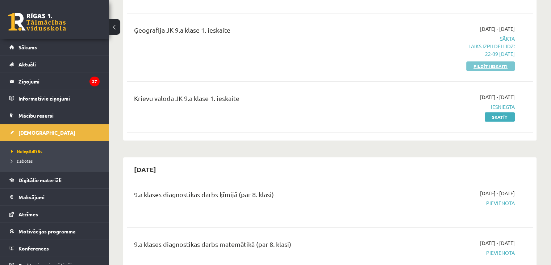
click at [491, 66] on link "Pildīt ieskaiti" at bounding box center [490, 65] width 49 height 9
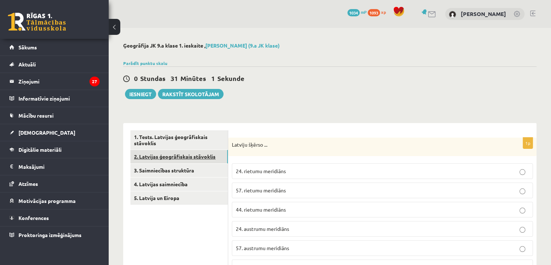
click at [186, 156] on link "2. Latvijas ģeogrāfiskais stāvoklis" at bounding box center [178, 156] width 97 height 13
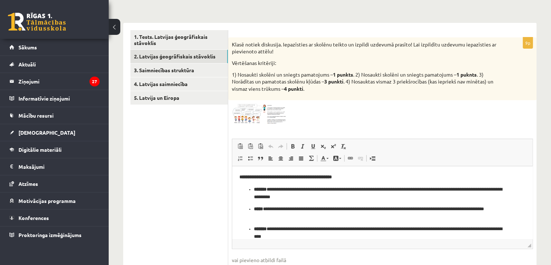
scroll to position [99, 0]
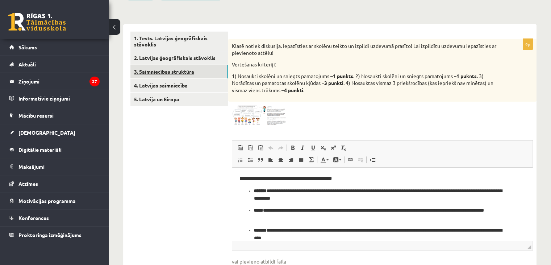
click at [180, 68] on link "3. Saimniecības struktūra" at bounding box center [178, 71] width 97 height 13
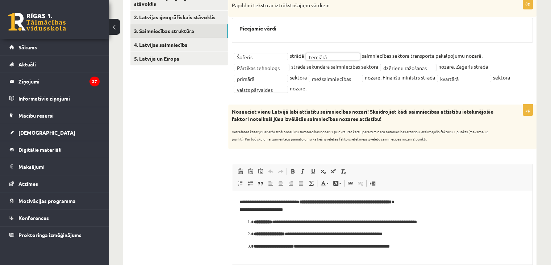
scroll to position [128, 0]
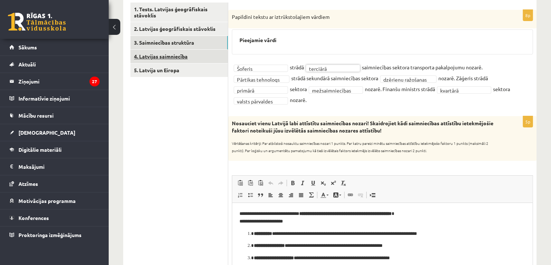
click at [171, 55] on link "4. Latvijas saimniecība" at bounding box center [178, 56] width 97 height 13
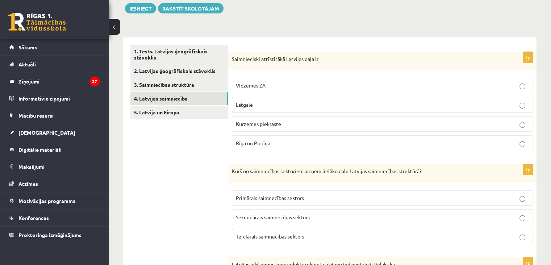
scroll to position [75, 0]
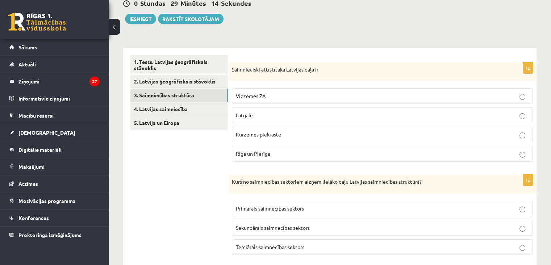
click at [201, 94] on link "3. Saimniecības struktūra" at bounding box center [178, 94] width 97 height 13
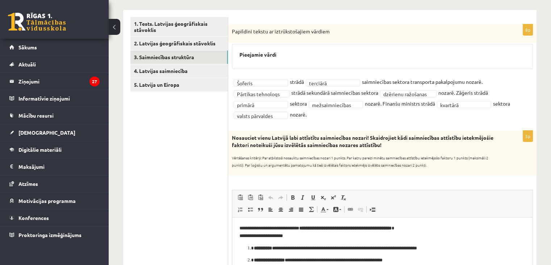
scroll to position [118, 0]
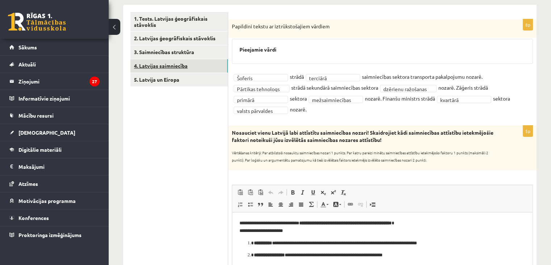
click at [201, 65] on link "4. Latvijas saimniecība" at bounding box center [178, 65] width 97 height 13
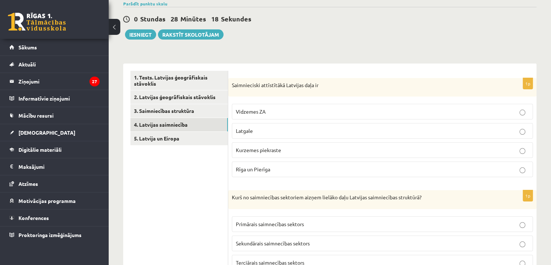
scroll to position [58, 0]
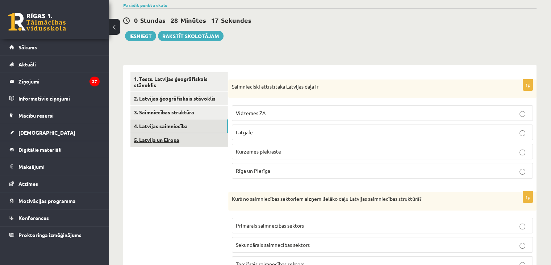
click at [198, 138] on link "5. Latvija un Eiropa" at bounding box center [178, 139] width 97 height 13
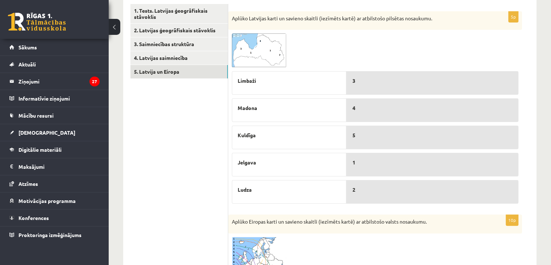
scroll to position [120, 0]
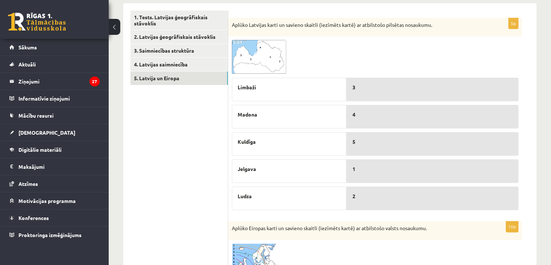
click at [271, 61] on img at bounding box center [259, 57] width 54 height 34
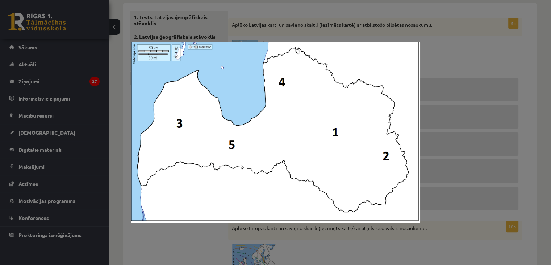
click at [459, 56] on div at bounding box center [275, 132] width 551 height 265
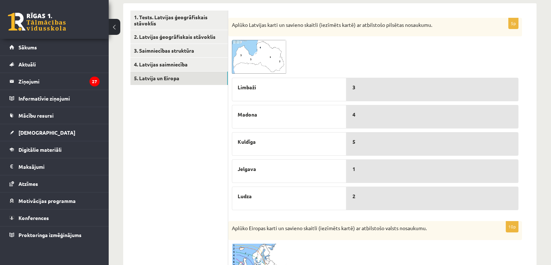
click at [275, 86] on p "Limbaži" at bounding box center [289, 87] width 103 height 8
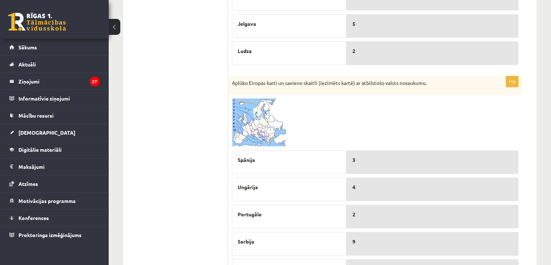
scroll to position [261, 0]
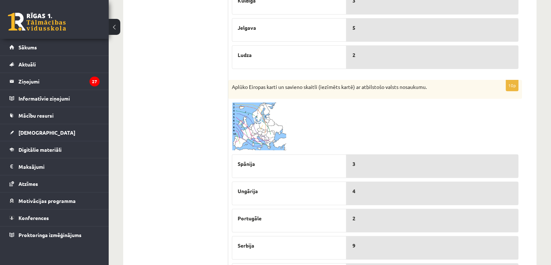
click at [253, 126] on img at bounding box center [259, 126] width 54 height 48
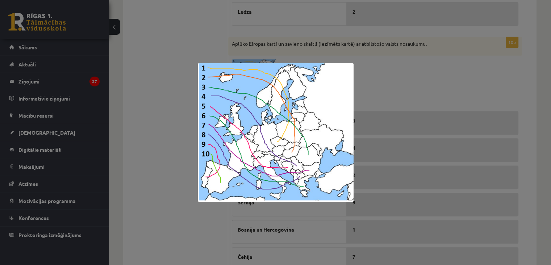
scroll to position [307, 0]
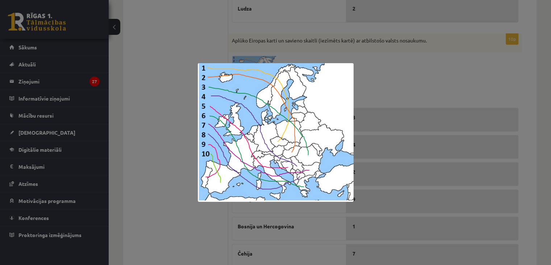
click at [448, 85] on div at bounding box center [275, 132] width 551 height 265
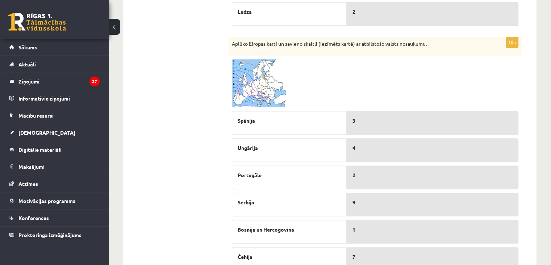
scroll to position [303, 0]
click at [268, 89] on img at bounding box center [259, 84] width 54 height 48
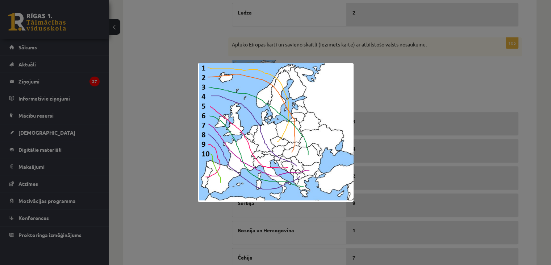
click at [154, 90] on div at bounding box center [275, 132] width 551 height 265
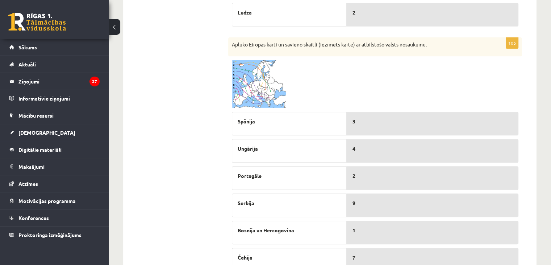
click at [255, 107] on link at bounding box center [259, 84] width 54 height 48
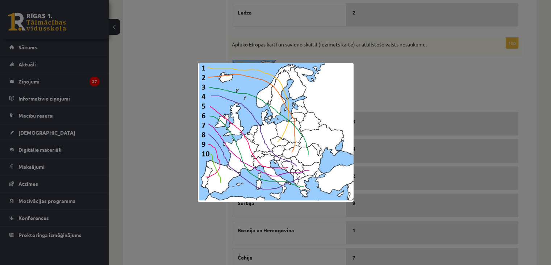
click at [419, 77] on div at bounding box center [275, 132] width 551 height 265
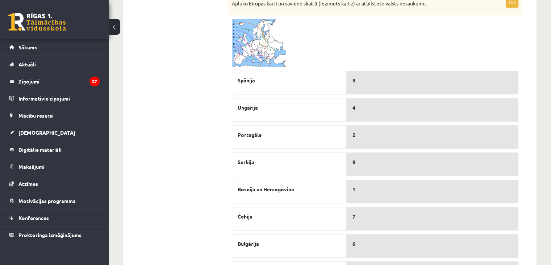
scroll to position [340, 0]
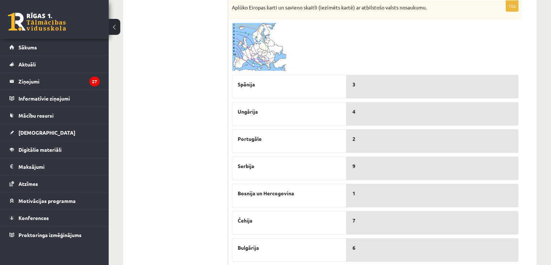
click at [251, 51] on img at bounding box center [259, 47] width 54 height 48
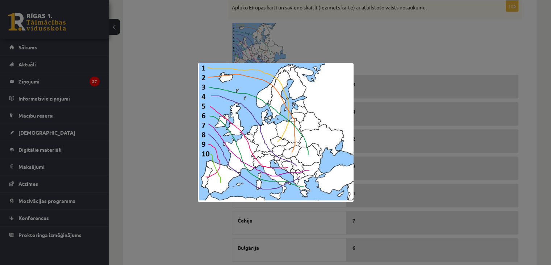
click at [422, 39] on div at bounding box center [275, 132] width 551 height 265
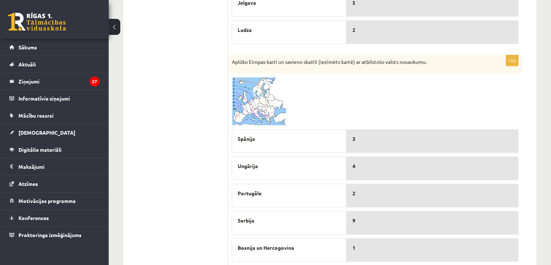
scroll to position [284, 0]
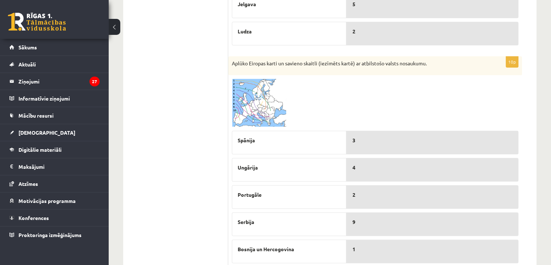
click at [267, 113] on img at bounding box center [259, 103] width 54 height 48
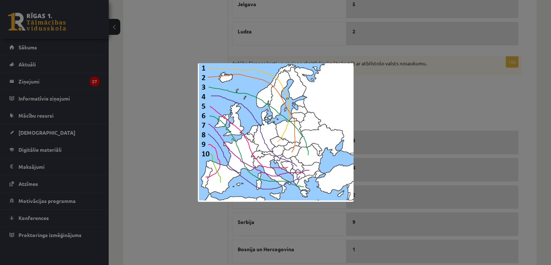
click at [506, 112] on div at bounding box center [275, 132] width 551 height 265
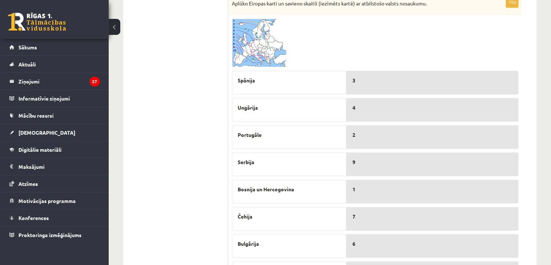
scroll to position [329, 0]
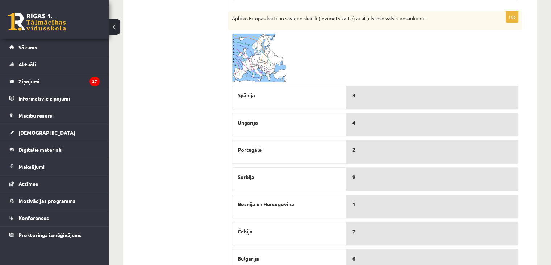
click at [259, 60] on img at bounding box center [259, 58] width 54 height 48
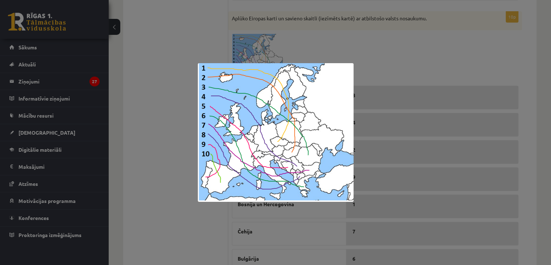
click at [406, 54] on div at bounding box center [275, 132] width 551 height 265
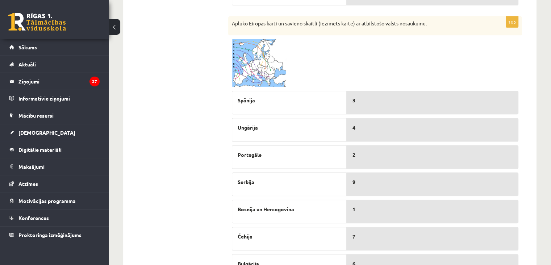
scroll to position [321, 0]
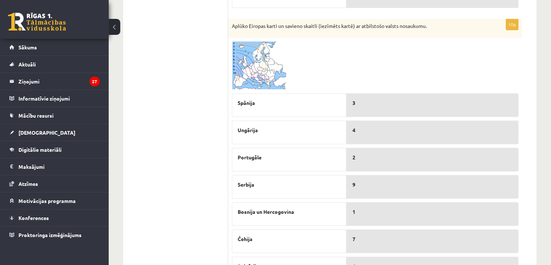
click at [263, 67] on img at bounding box center [259, 65] width 54 height 48
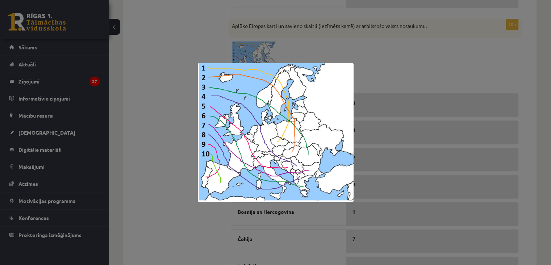
click at [428, 65] on div at bounding box center [275, 132] width 551 height 265
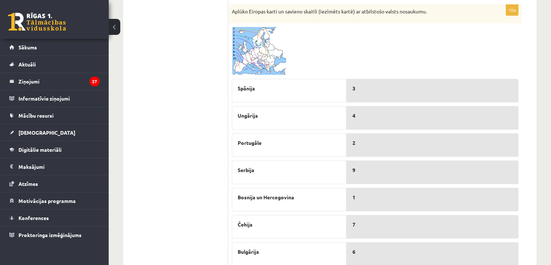
scroll to position [303, 0]
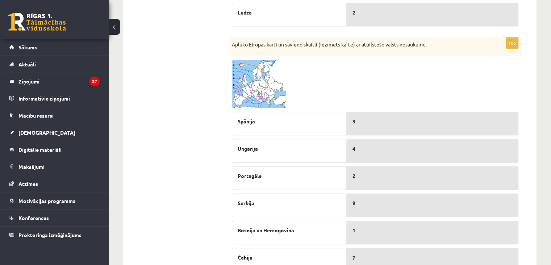
click at [267, 78] on img at bounding box center [259, 84] width 54 height 48
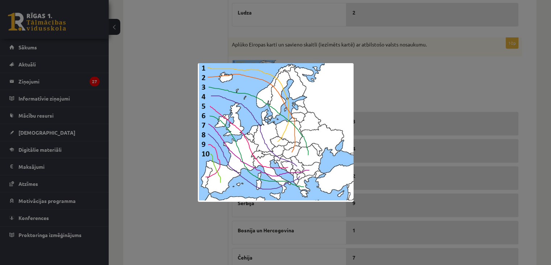
click at [421, 75] on div at bounding box center [275, 132] width 551 height 265
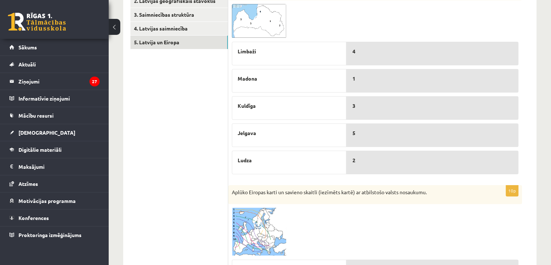
scroll to position [159, 0]
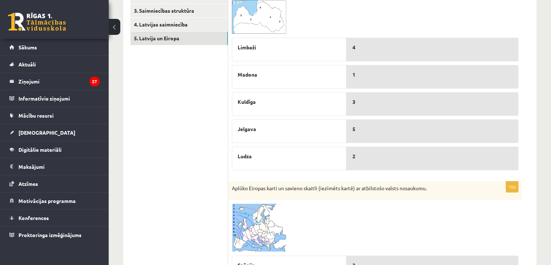
click at [274, 221] on img at bounding box center [259, 227] width 54 height 48
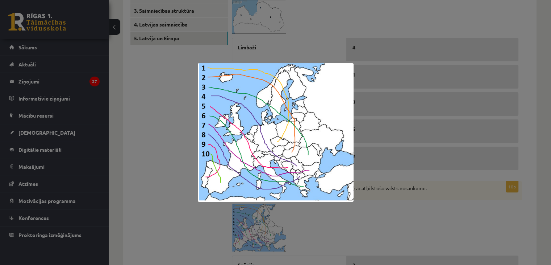
click at [156, 133] on div at bounding box center [275, 132] width 551 height 265
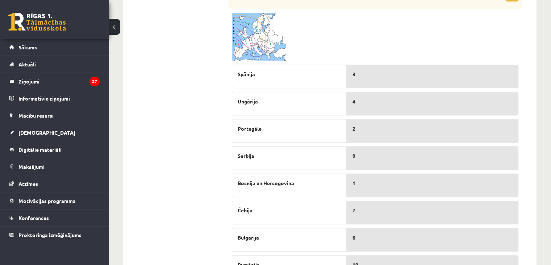
scroll to position [351, 0]
click at [274, 26] on img at bounding box center [259, 36] width 54 height 48
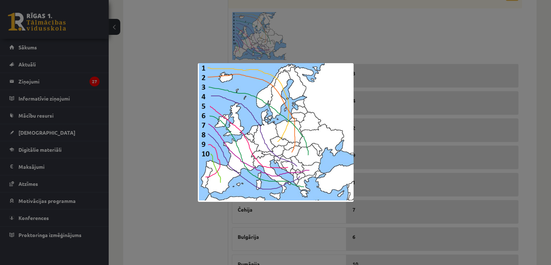
click at [403, 46] on div at bounding box center [275, 132] width 551 height 265
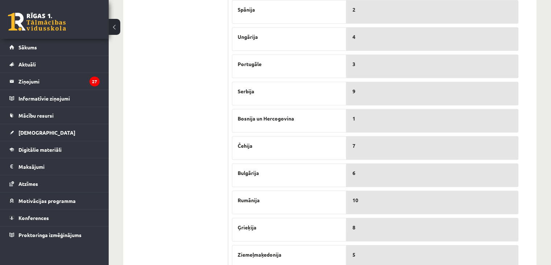
scroll to position [409, 0]
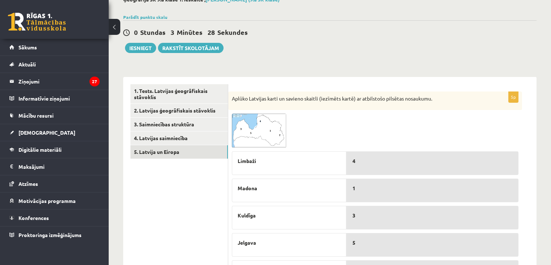
scroll to position [0, 0]
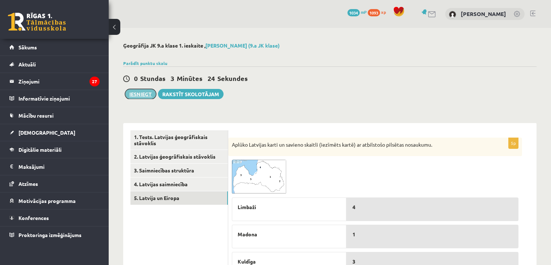
click at [138, 93] on button "Iesniegt" at bounding box center [140, 94] width 31 height 10
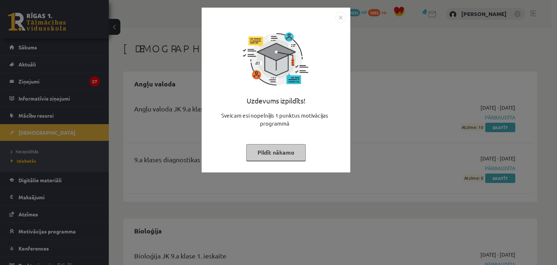
click at [340, 18] on img "Close" at bounding box center [340, 17] width 11 height 11
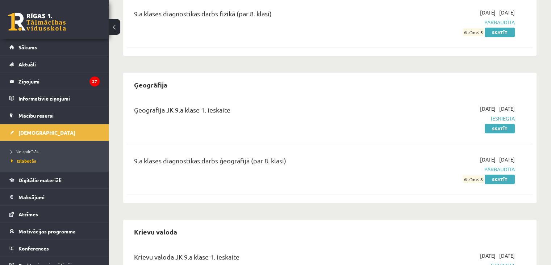
scroll to position [641, 0]
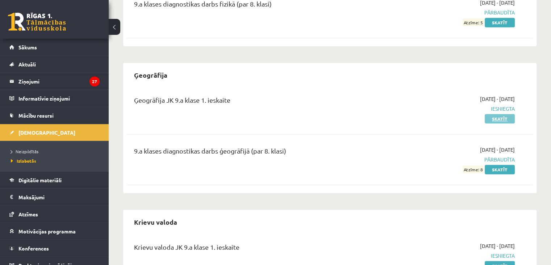
click at [506, 117] on link "Skatīt" at bounding box center [500, 118] width 30 height 9
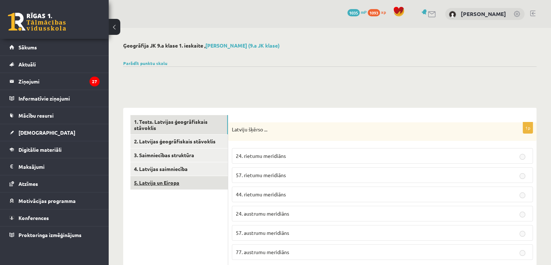
click at [189, 179] on link "5. Latvija un Eiropa" at bounding box center [178, 182] width 97 height 13
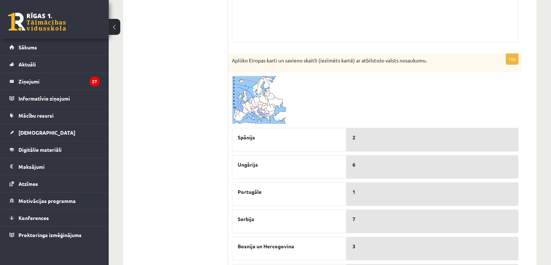
scroll to position [359, 0]
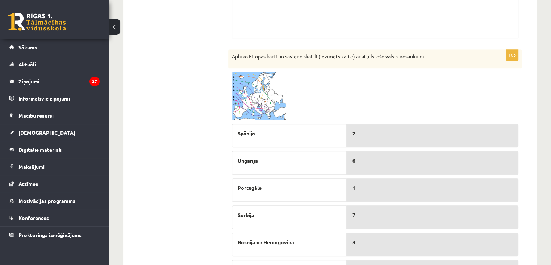
click at [255, 100] on img at bounding box center [259, 96] width 54 height 48
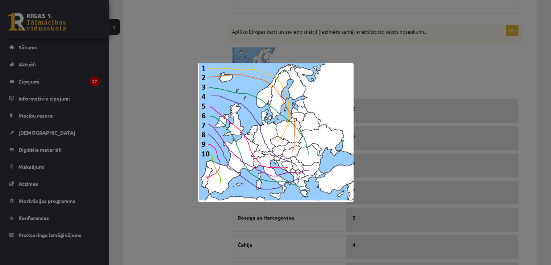
scroll to position [387, 0]
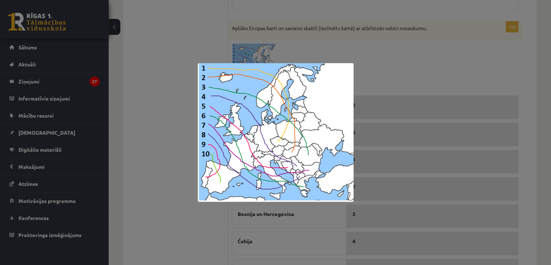
click at [466, 74] on div at bounding box center [275, 132] width 551 height 265
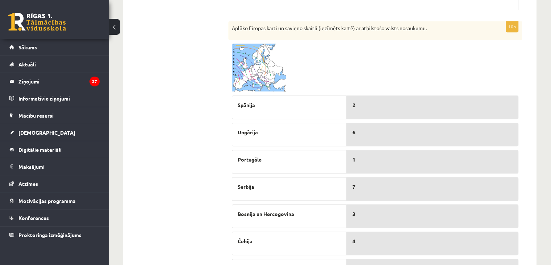
click at [255, 69] on img at bounding box center [259, 67] width 54 height 48
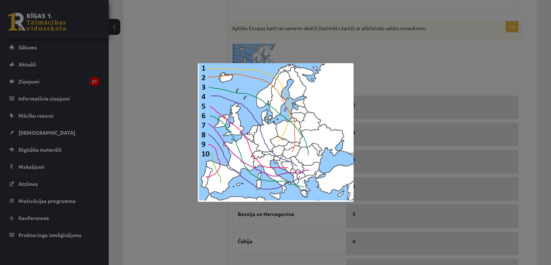
click at [436, 54] on div at bounding box center [275, 132] width 551 height 265
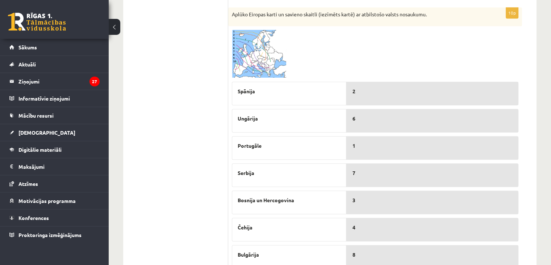
scroll to position [412, 0]
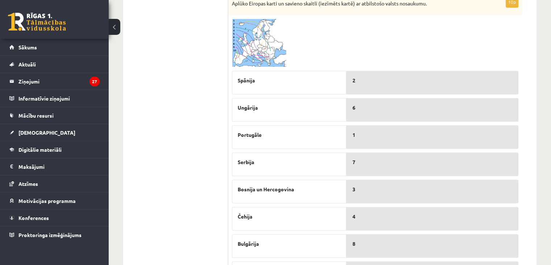
click at [246, 42] on img at bounding box center [259, 43] width 54 height 48
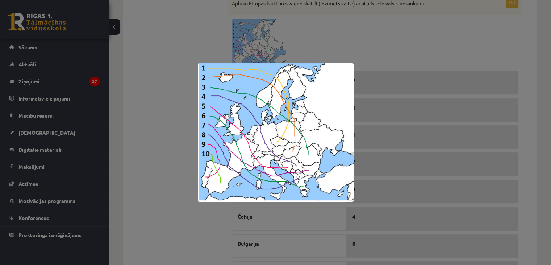
click at [153, 44] on div at bounding box center [275, 132] width 551 height 265
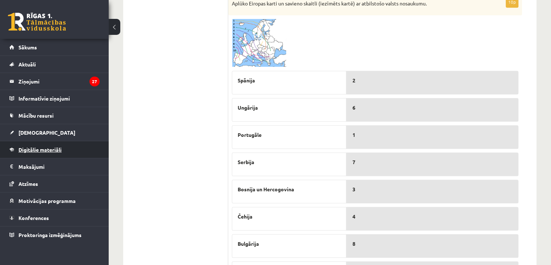
click at [34, 151] on span "Digitālie materiāli" at bounding box center [39, 149] width 43 height 7
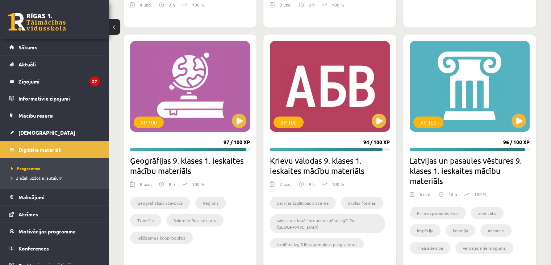
scroll to position [2357, 0]
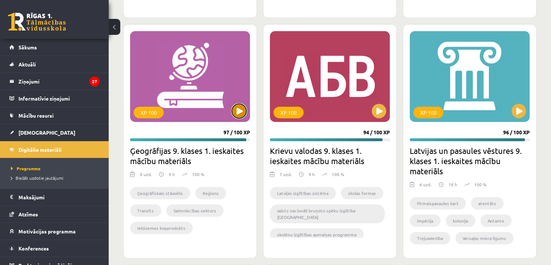
click at [244, 106] on button at bounding box center [239, 111] width 14 height 14
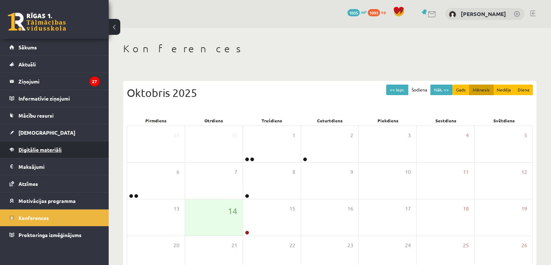
click at [57, 147] on span "Digitālie materiāli" at bounding box center [39, 149] width 43 height 7
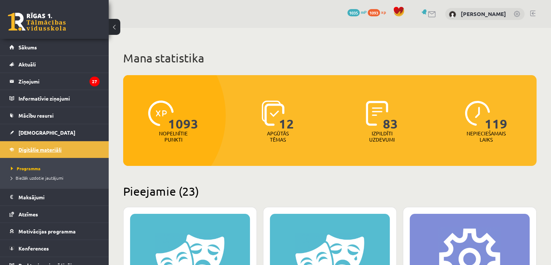
click at [56, 150] on span "Digitālie materiāli" at bounding box center [39, 149] width 43 height 7
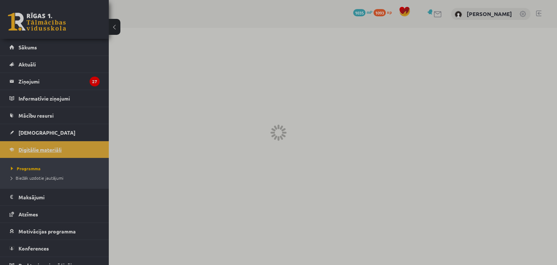
click at [56, 150] on div at bounding box center [278, 132] width 557 height 265
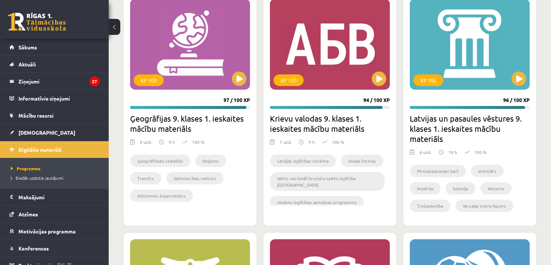
scroll to position [2401, 0]
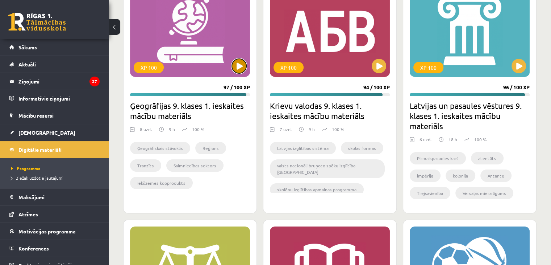
click at [238, 63] on button at bounding box center [239, 66] width 14 height 14
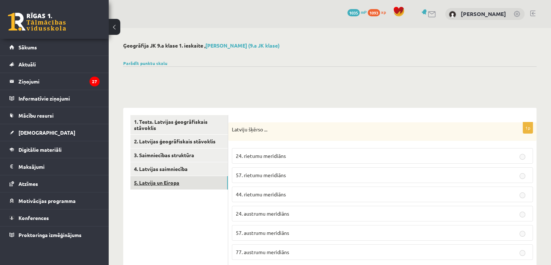
click at [205, 179] on link "5. Latvija un Eiropa" at bounding box center [178, 182] width 97 height 13
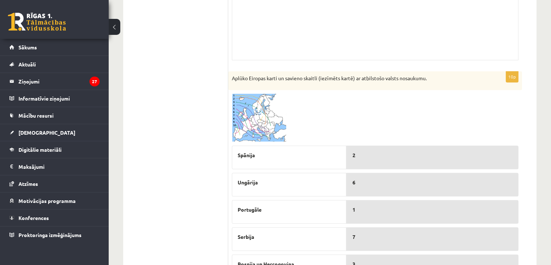
scroll to position [343, 0]
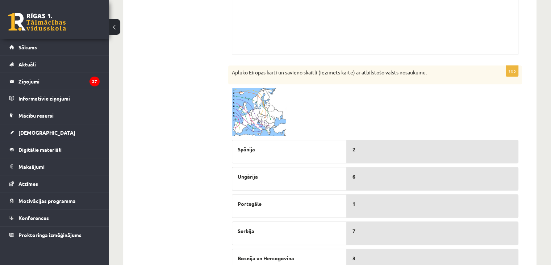
click at [266, 118] on img at bounding box center [259, 112] width 54 height 48
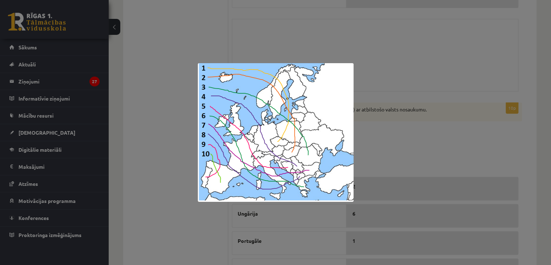
scroll to position [303, 0]
click at [272, 62] on div at bounding box center [275, 132] width 551 height 265
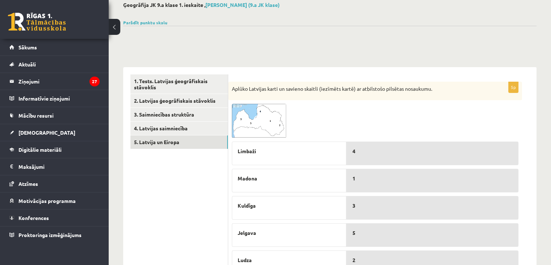
scroll to position [0, 0]
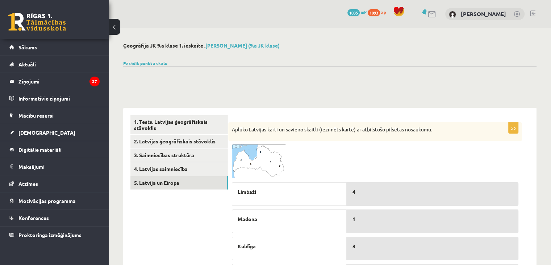
click at [204, 76] on div at bounding box center [329, 74] width 413 height 17
click at [47, 134] on link "[DEMOGRAPHIC_DATA]" at bounding box center [54, 132] width 90 height 17
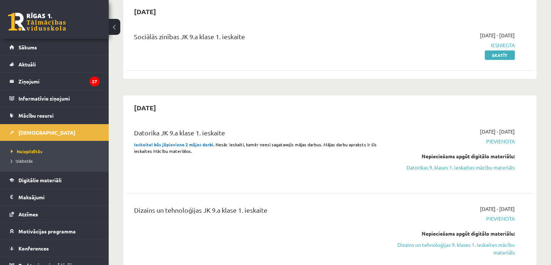
scroll to position [96, 0]
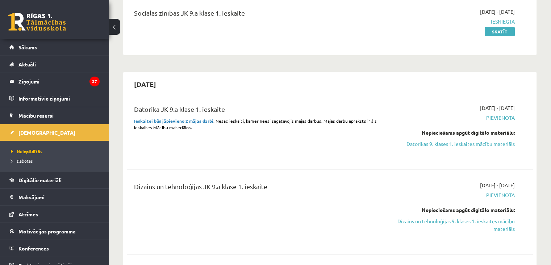
drag, startPoint x: 546, startPoint y: 14, endPoint x: 446, endPoint y: 179, distance: 193.0
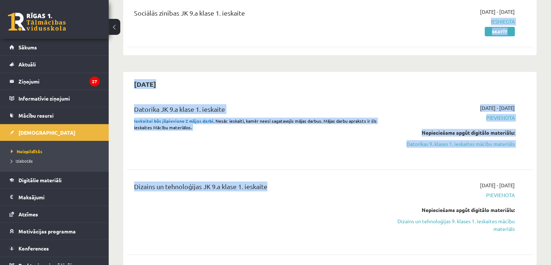
click at [408, 171] on div "Datorika JK 9.a klase 1. ieskaite Ieskaitei būs jāpievieno 2 mājas darbi . Nesā…" at bounding box center [330, 228] width 406 height 263
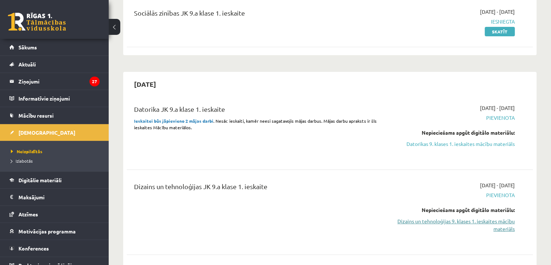
click at [477, 219] on link "Dizains un tehnoloģijas 9. klases 1. ieskaites mācību materiāls" at bounding box center [455, 224] width 120 height 15
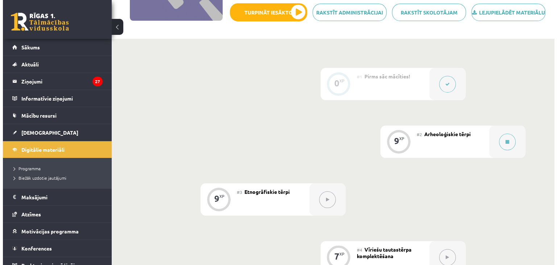
scroll to position [130, 0]
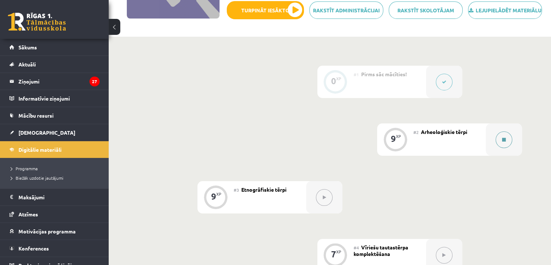
click at [502, 144] on button at bounding box center [504, 139] width 17 height 17
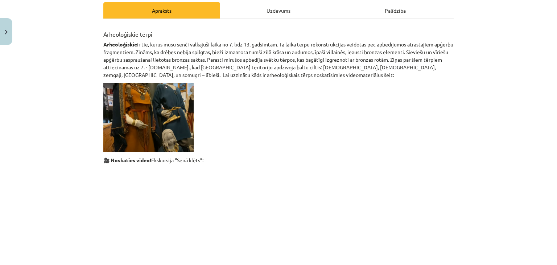
scroll to position [0, 0]
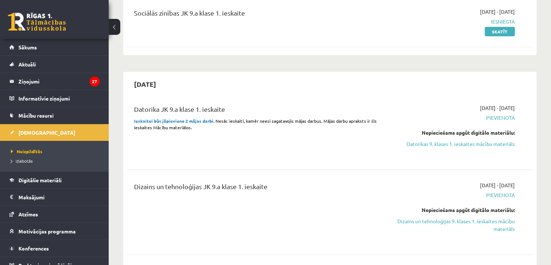
scroll to position [96, 0]
click at [493, 219] on link "Dizains un tehnoloģijas 9. klases 1. ieskaites mācību materiāls" at bounding box center [455, 224] width 120 height 15
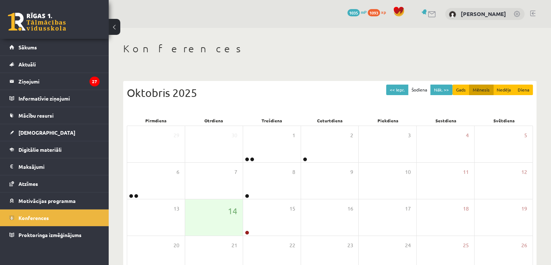
click at [535, 13] on link at bounding box center [532, 14] width 5 height 6
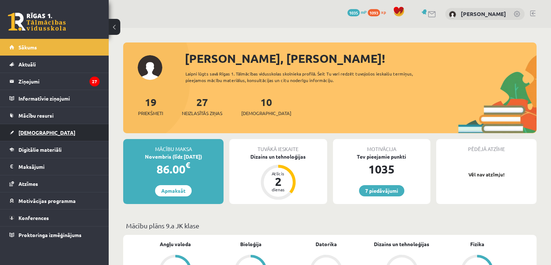
click at [38, 132] on span "[DEMOGRAPHIC_DATA]" at bounding box center [46, 132] width 57 height 7
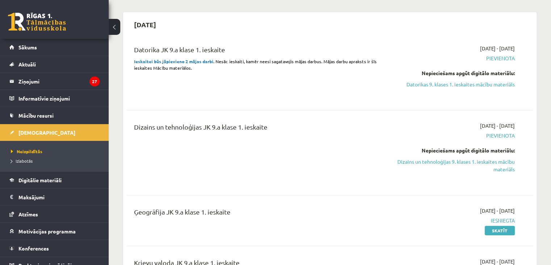
scroll to position [226, 0]
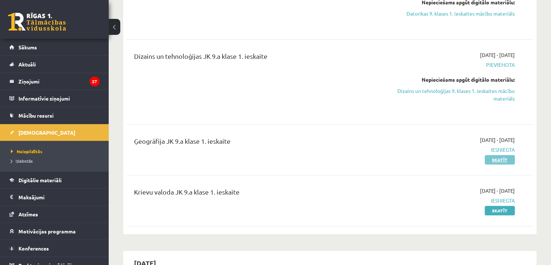
click at [501, 161] on link "Skatīt" at bounding box center [500, 159] width 30 height 9
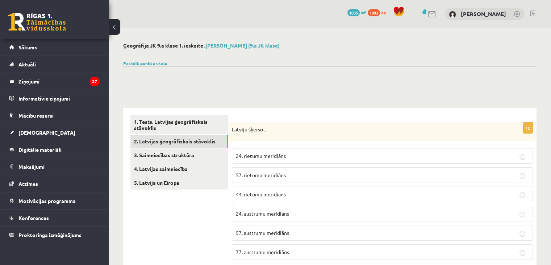
click at [164, 144] on link "2. Latvijas ģeogrāfiskais stāvoklis" at bounding box center [178, 140] width 97 height 13
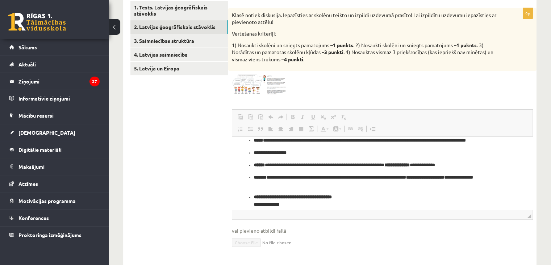
scroll to position [178, 0]
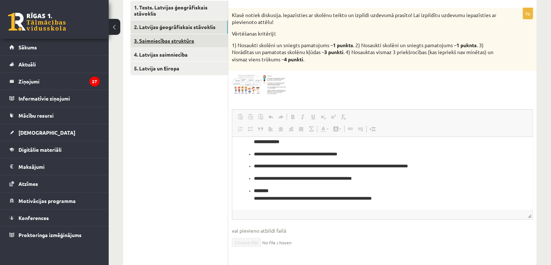
click at [192, 36] on link "3. Saimniecības struktūra" at bounding box center [178, 40] width 97 height 13
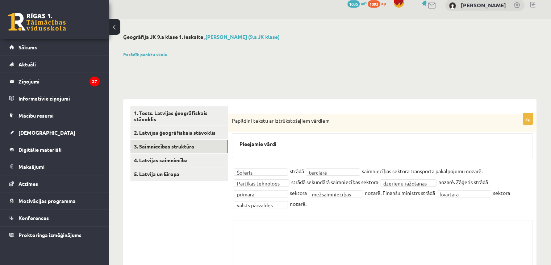
scroll to position [8, 0]
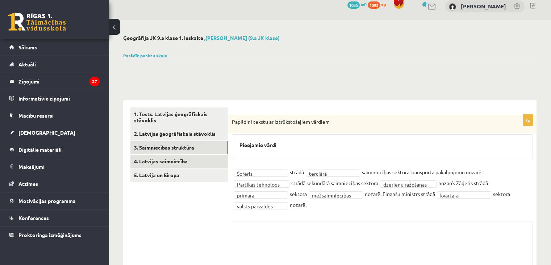
click at [201, 159] on link "4. Latvijas saimniecība" at bounding box center [178, 160] width 97 height 13
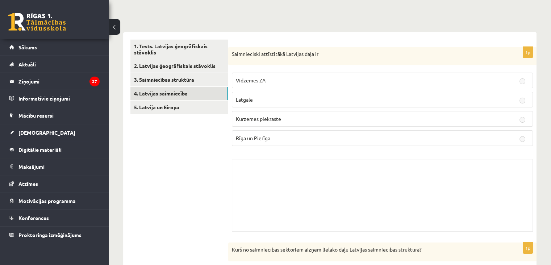
scroll to position [33, 0]
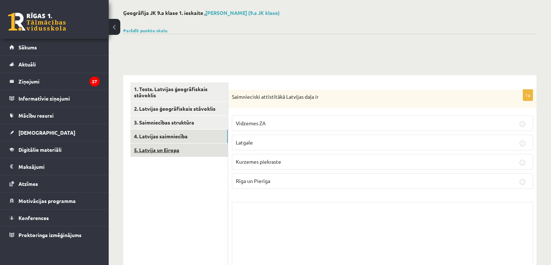
click at [201, 153] on link "5. Latvija un Eiropa" at bounding box center [178, 149] width 97 height 13
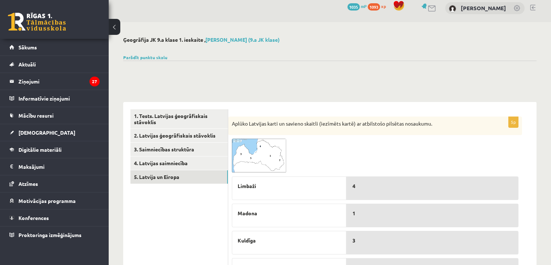
scroll to position [0, 0]
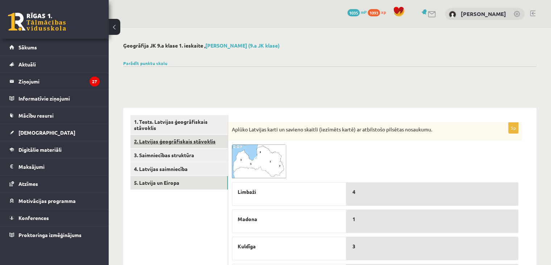
click at [183, 138] on link "2. Latvijas ģeogrāfiskais stāvoklis" at bounding box center [178, 140] width 97 height 13
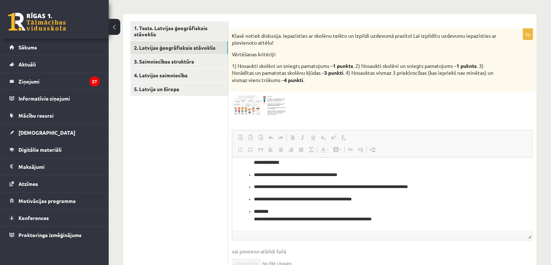
scroll to position [91, 0]
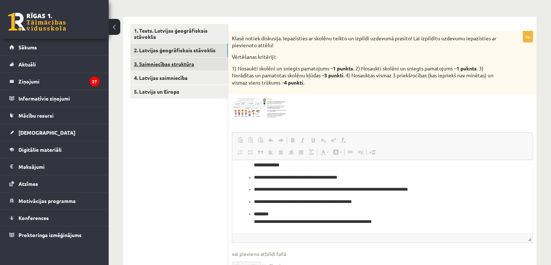
click at [188, 63] on link "3. Saimniecības struktūra" at bounding box center [178, 63] width 97 height 13
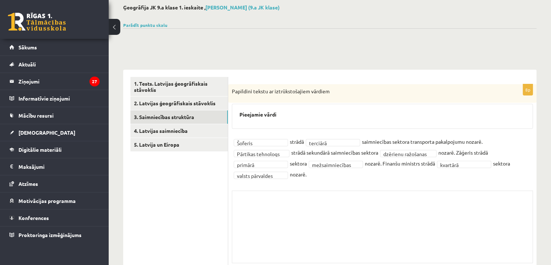
scroll to position [0, 0]
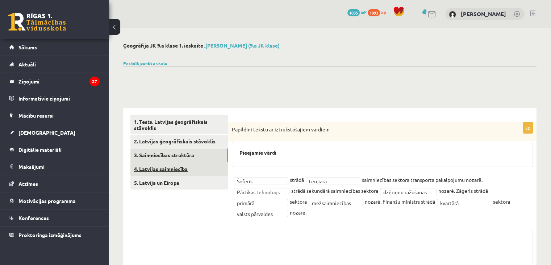
click at [187, 169] on link "4. Latvijas saimniecība" at bounding box center [178, 168] width 97 height 13
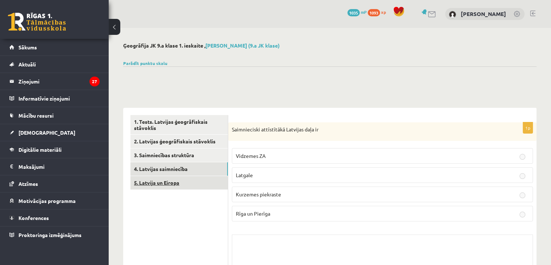
click at [176, 187] on link "5. Latvija un Eiropa" at bounding box center [178, 182] width 97 height 13
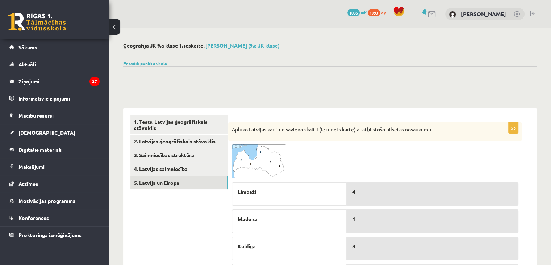
click at [534, 14] on link at bounding box center [532, 14] width 5 height 6
